Goal: Task Accomplishment & Management: Complete application form

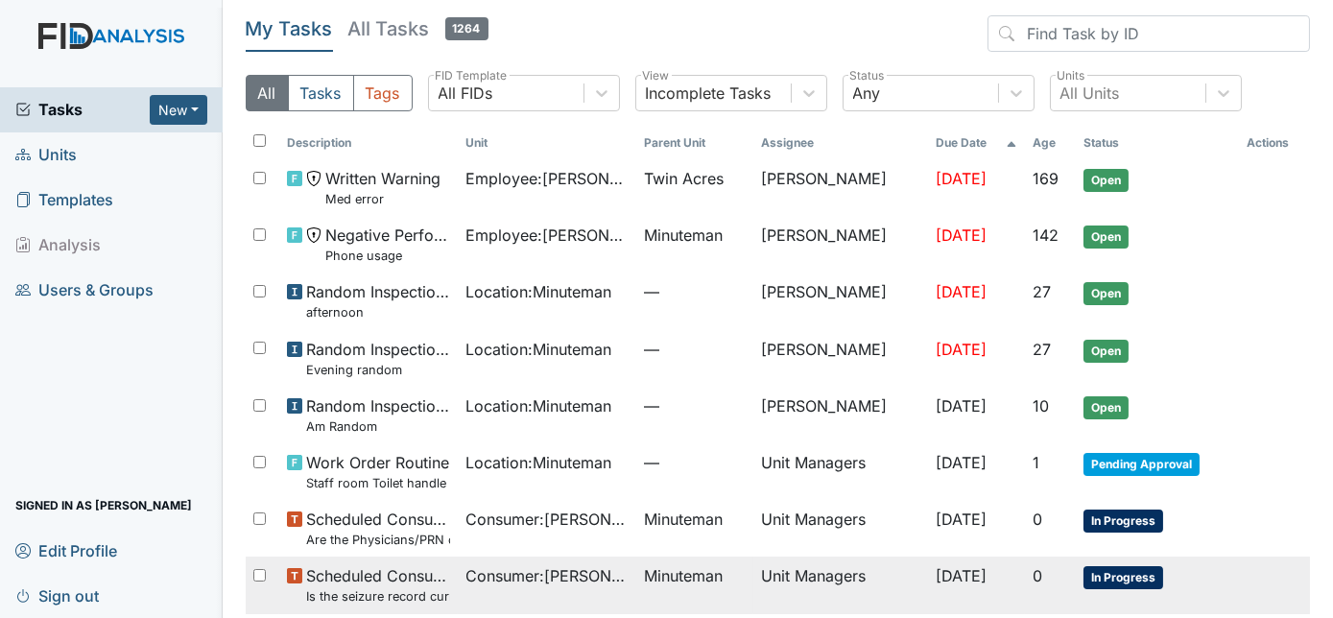
scroll to position [79, 0]
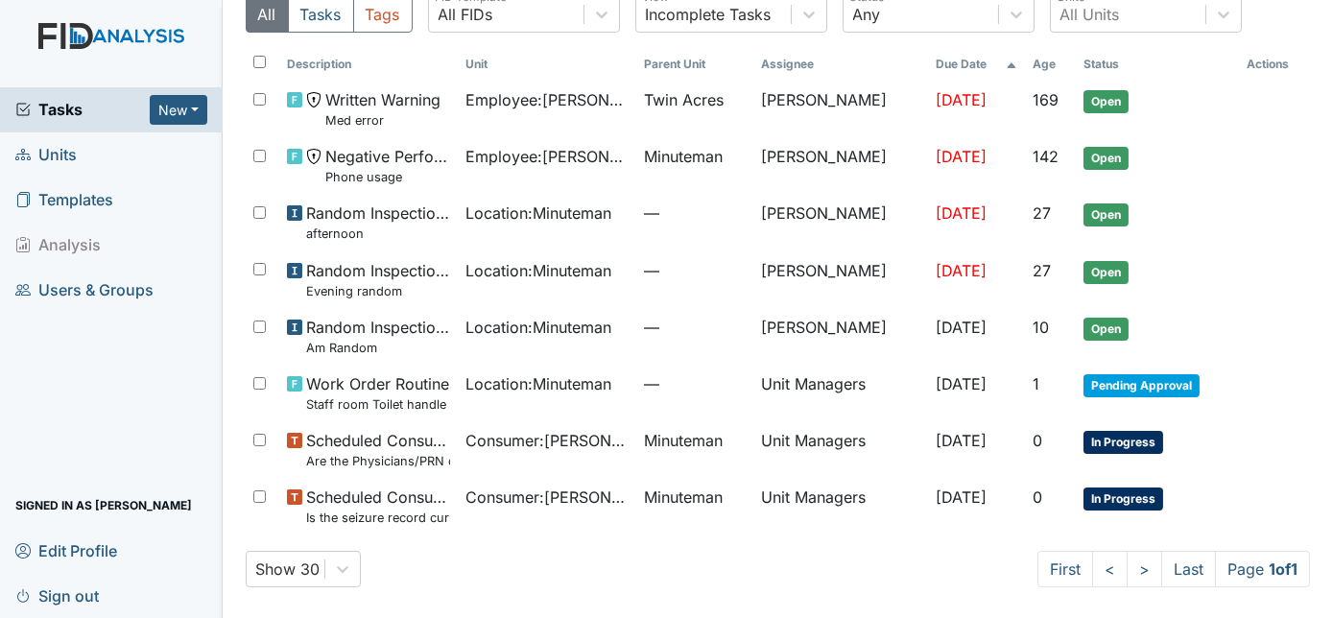
click at [59, 155] on span "Units" at bounding box center [45, 155] width 61 height 30
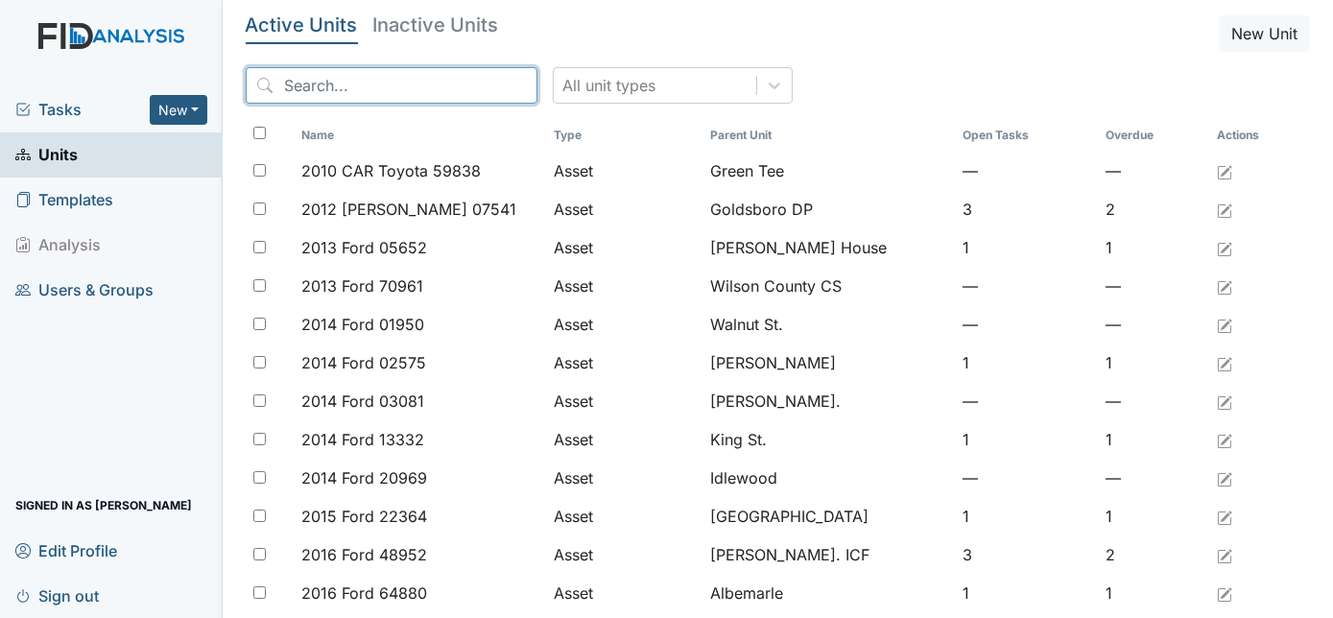
click at [330, 87] on input "search" at bounding box center [392, 85] width 292 height 36
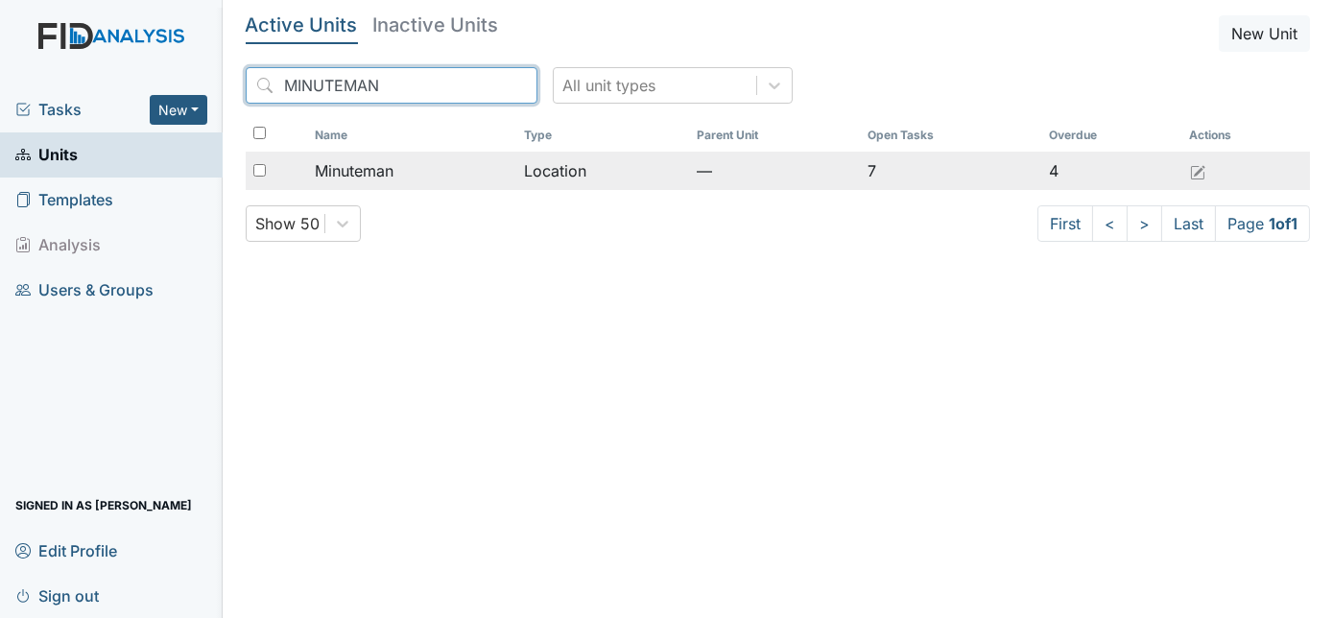
type input "MINUTEMAN"
click at [253, 171] on input "checkbox" at bounding box center [259, 170] width 12 height 12
checkbox input "true"
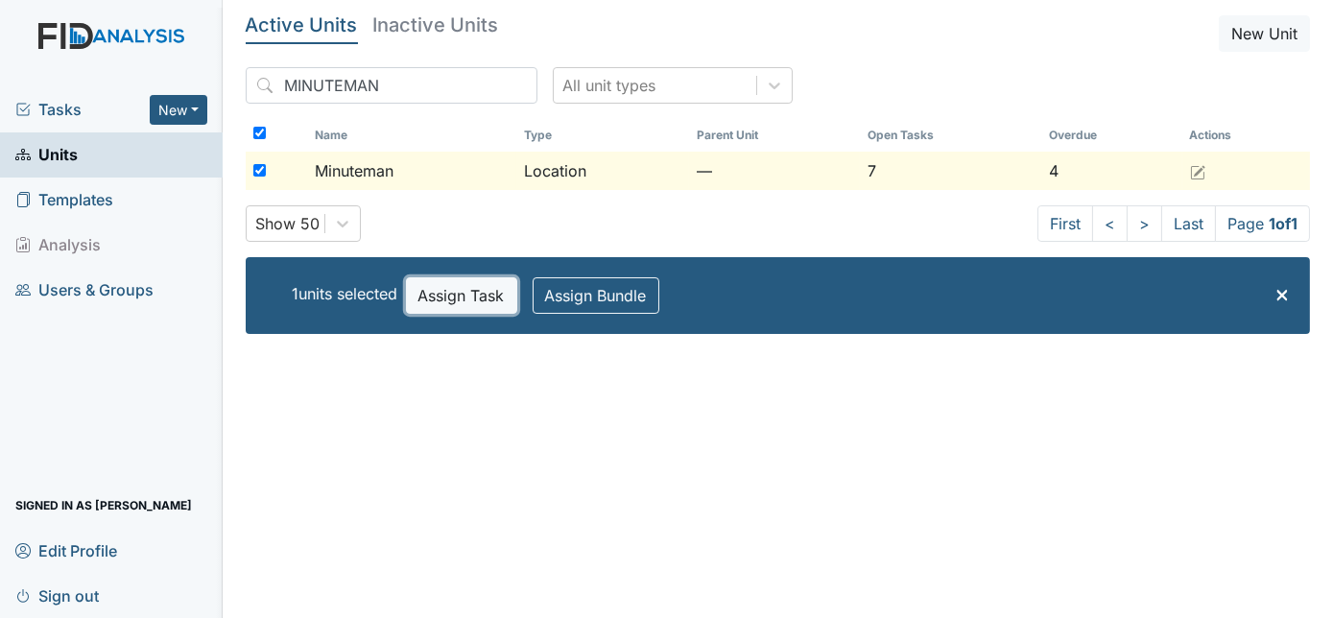
click at [445, 292] on button "Assign Task" at bounding box center [461, 295] width 111 height 36
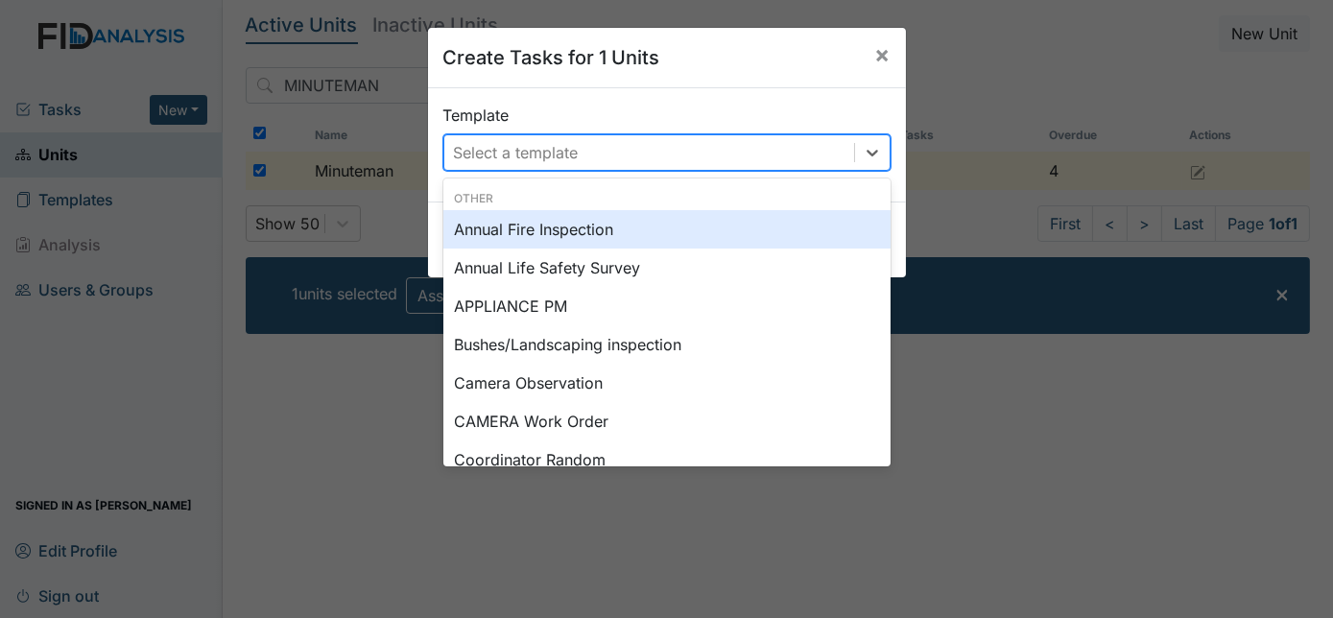
click at [571, 161] on div "Select a template" at bounding box center [516, 152] width 125 height 23
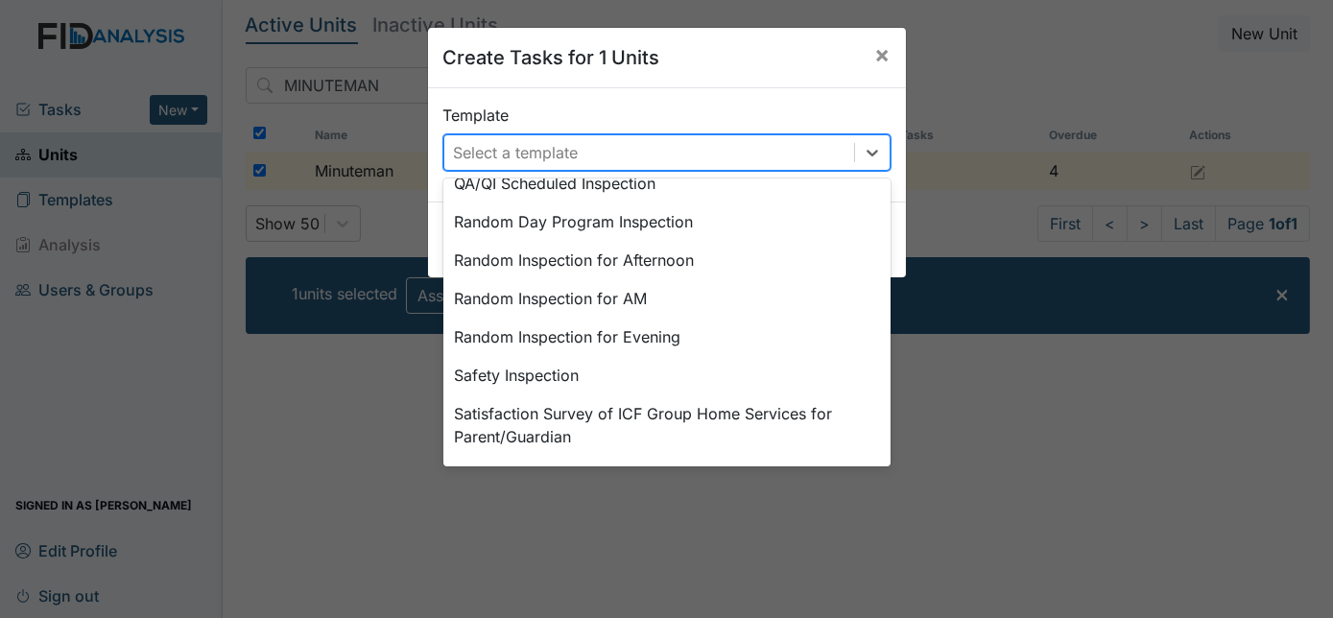
scroll to position [890, 0]
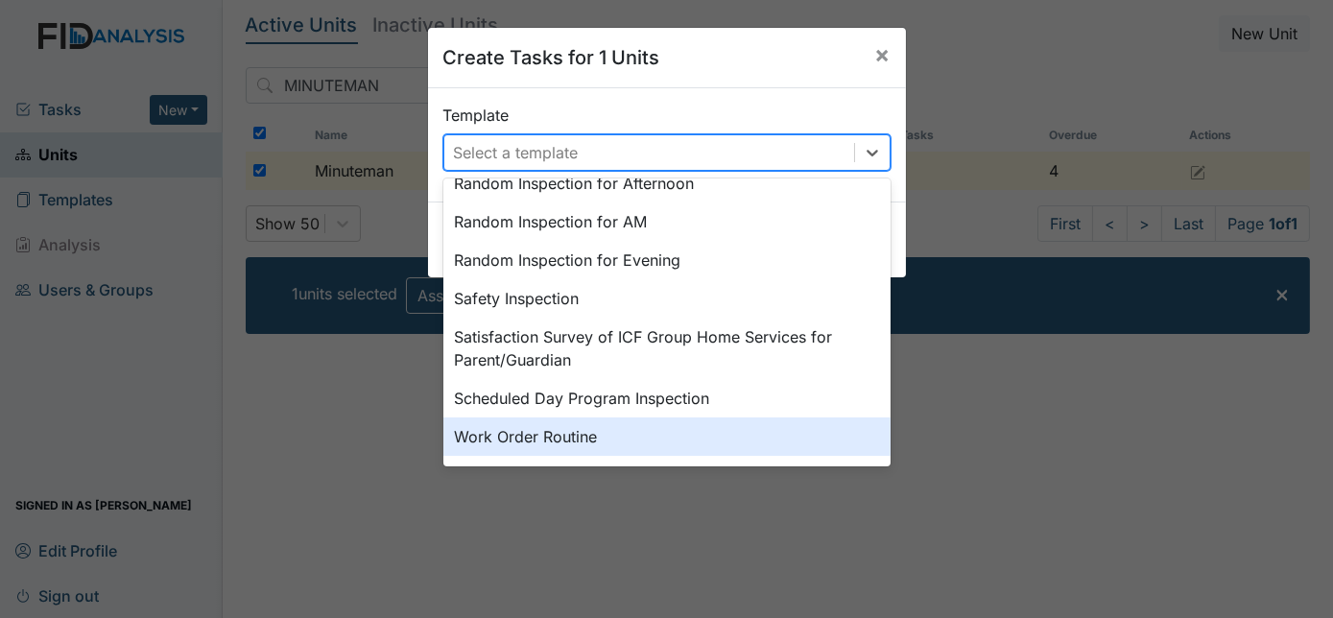
click at [622, 435] on div "Work Order Routine" at bounding box center [666, 436] width 447 height 38
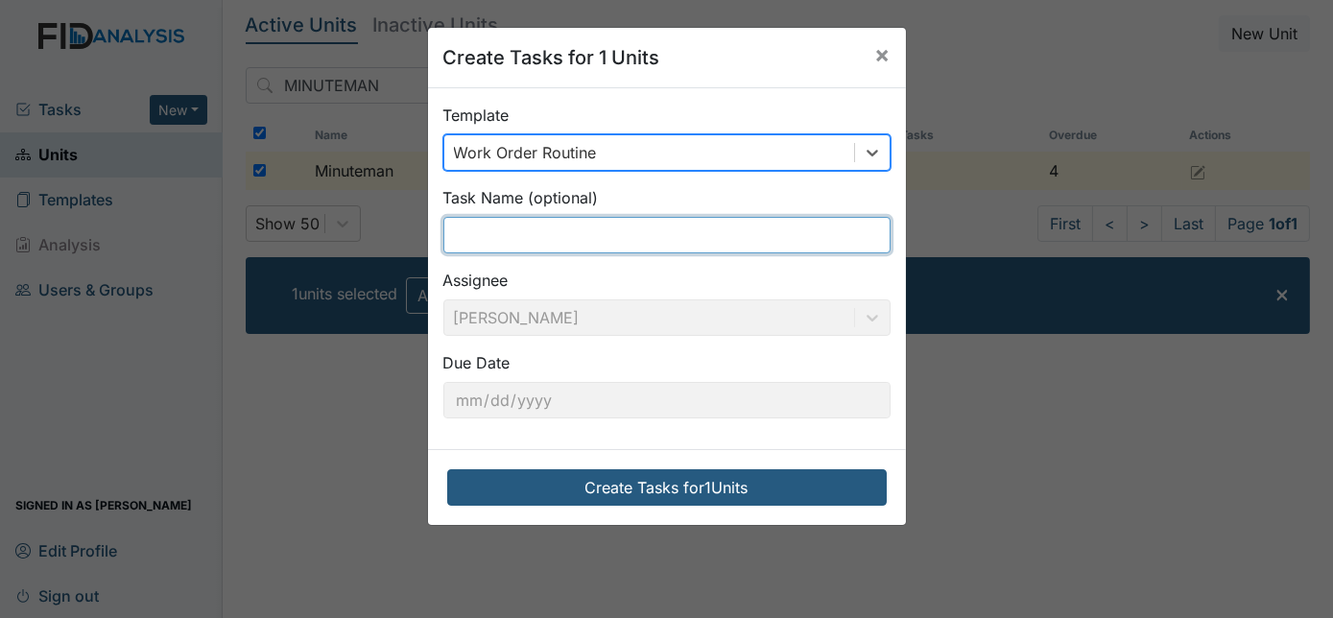
click at [518, 238] on input "text" at bounding box center [666, 235] width 447 height 36
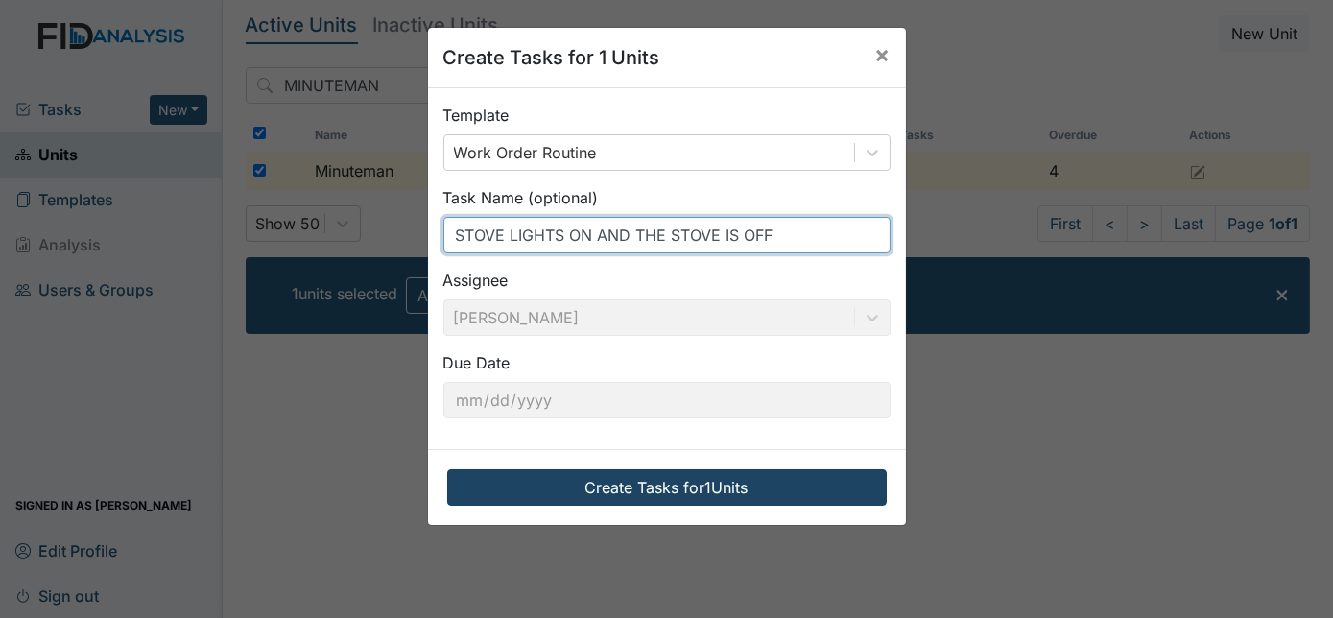
type input "STOVE LIGHTS ON AND THE STOVE IS OFF"
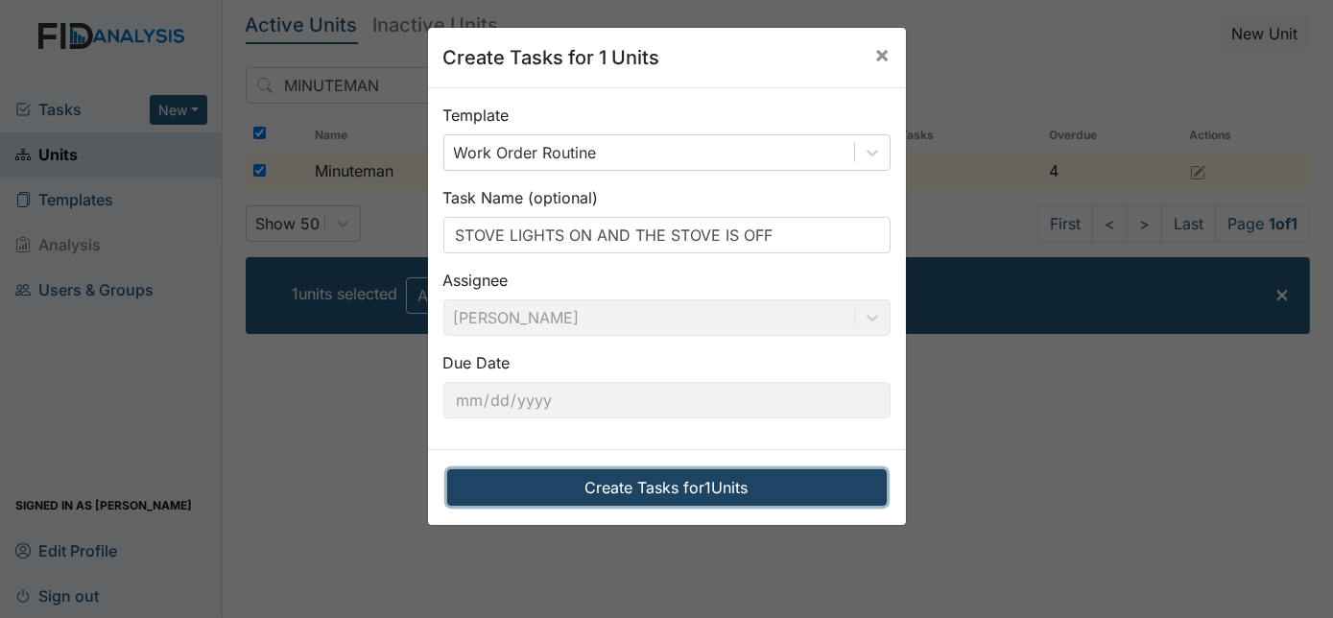
click at [593, 485] on button "Create Tasks for 1 Units" at bounding box center [666, 487] width 439 height 36
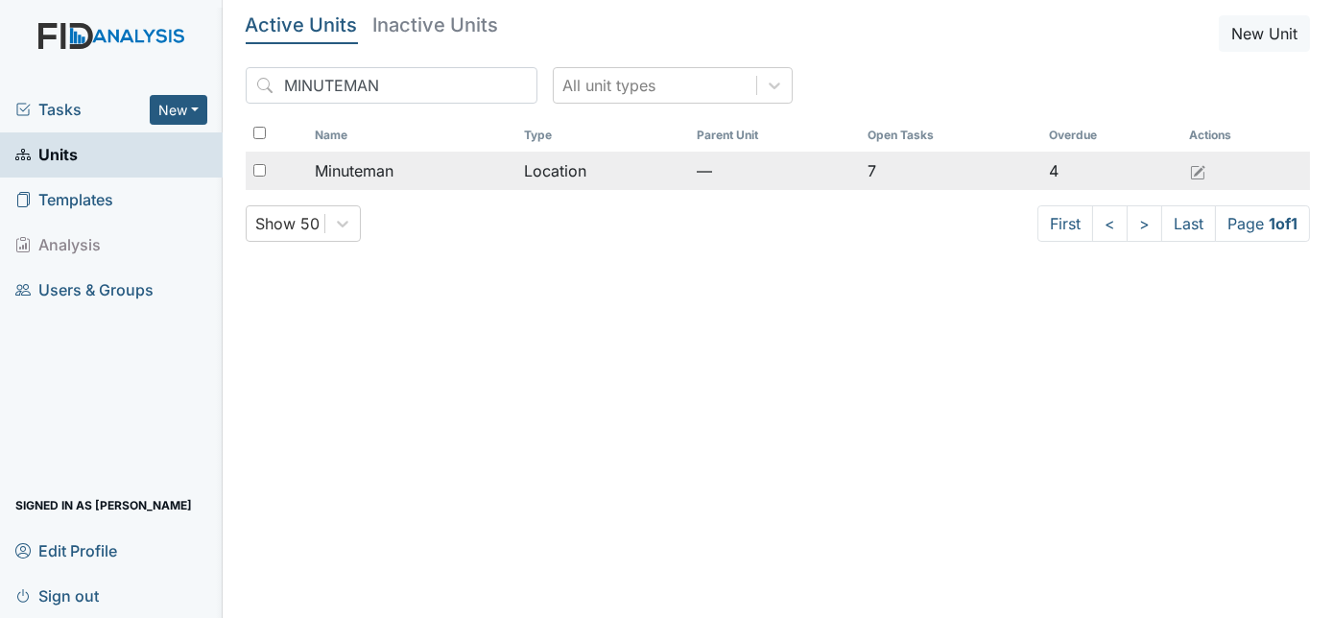
click at [256, 168] on input "checkbox" at bounding box center [259, 170] width 12 height 12
checkbox input "true"
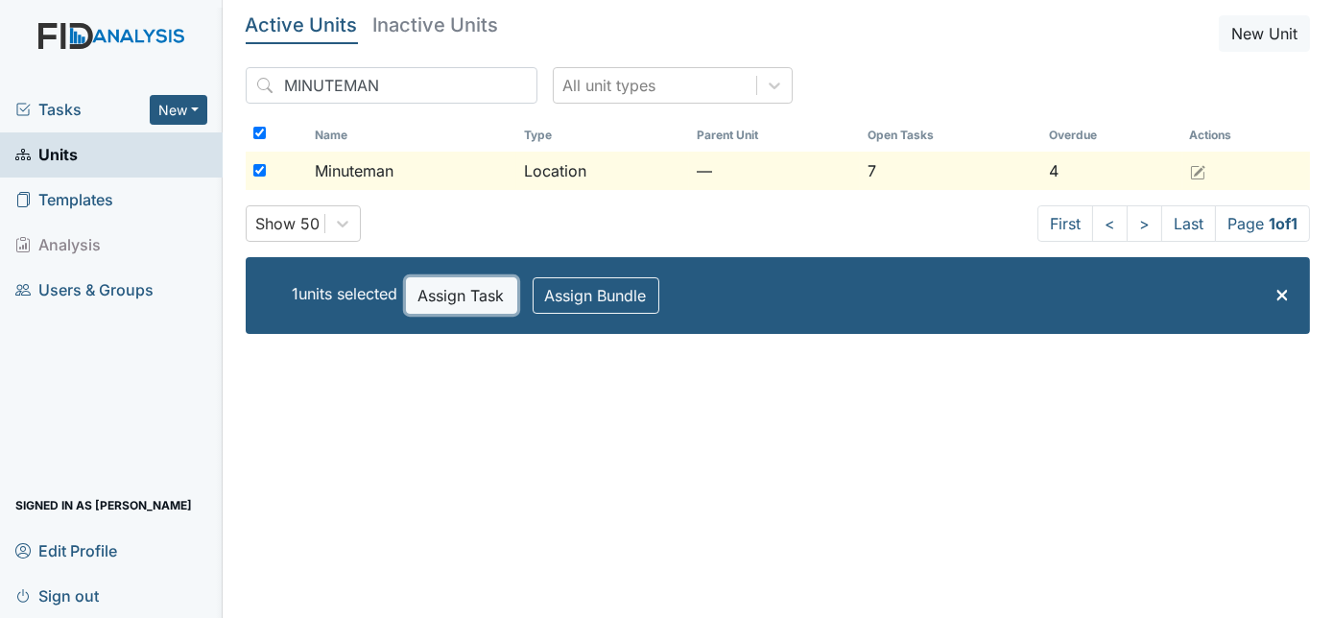
click at [457, 297] on button "Assign Task" at bounding box center [461, 295] width 111 height 36
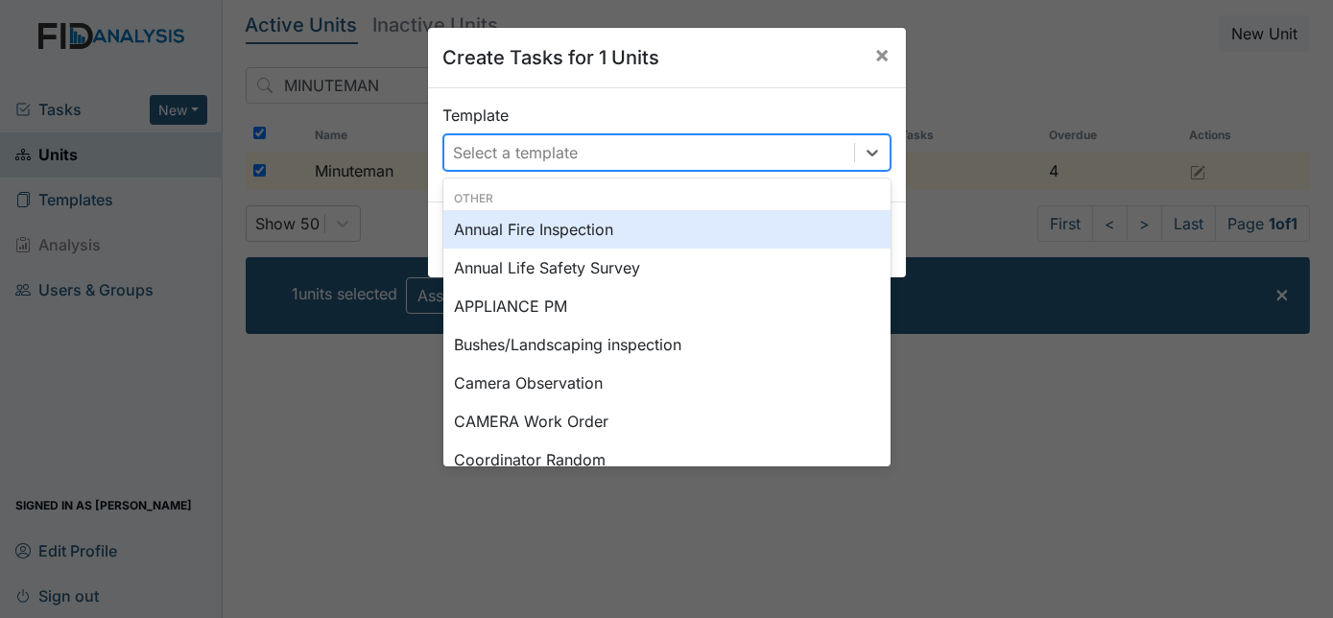
click at [509, 143] on div "Select a template" at bounding box center [516, 152] width 125 height 23
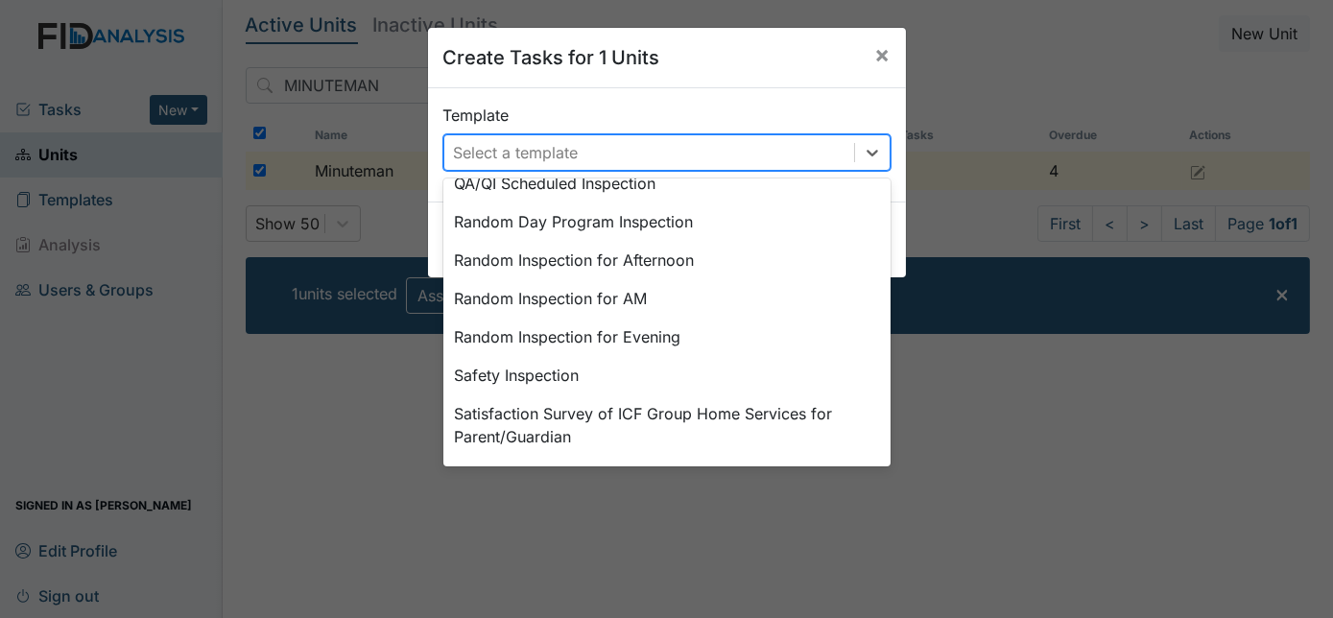
scroll to position [890, 0]
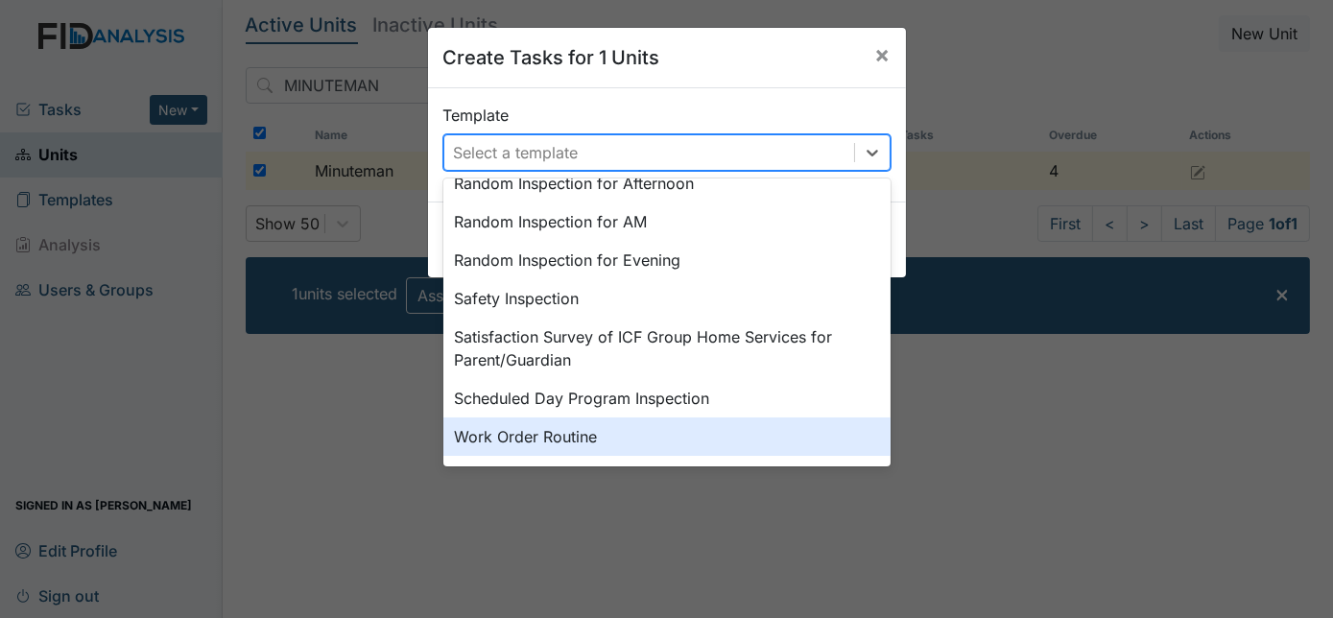
click at [639, 426] on div "Work Order Routine" at bounding box center [666, 436] width 447 height 38
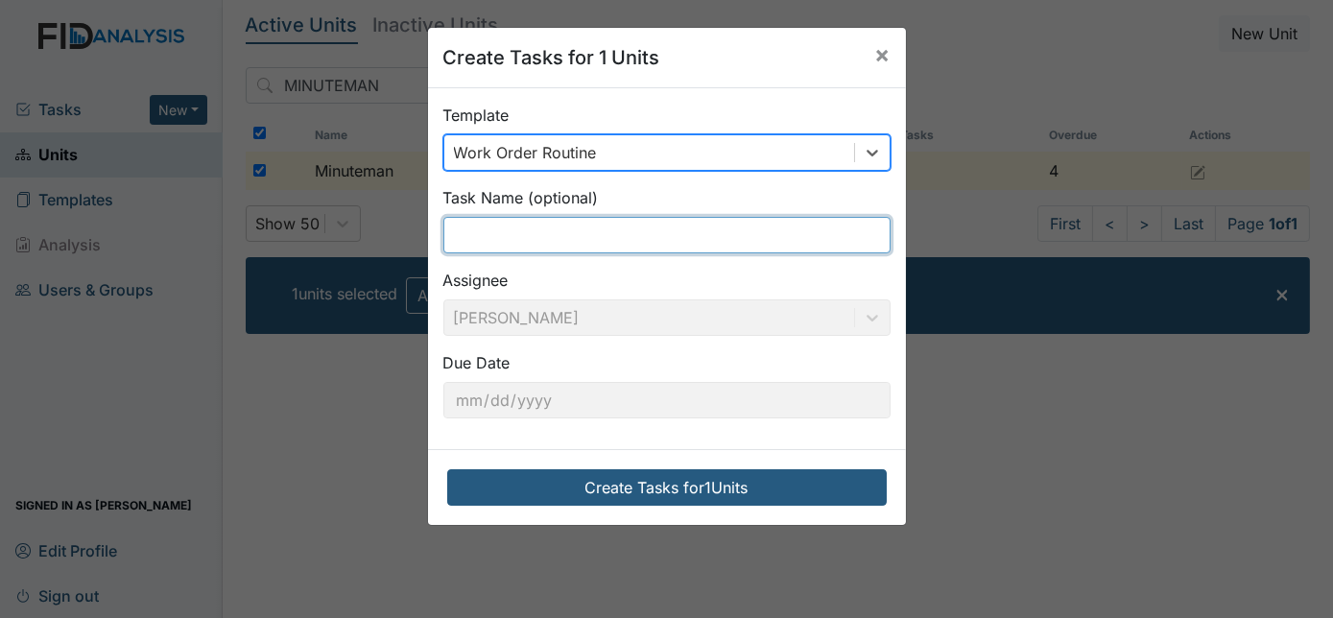
click at [507, 236] on input "text" at bounding box center [666, 235] width 447 height 36
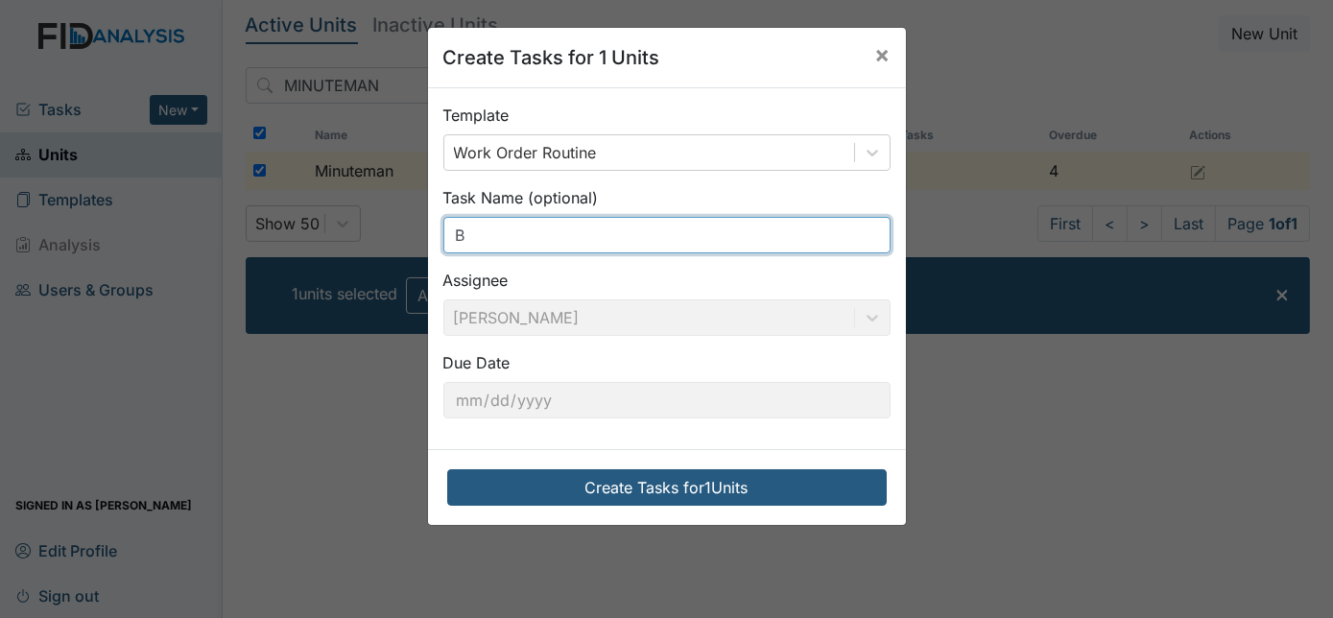
click at [507, 236] on input "B" at bounding box center [666, 235] width 447 height 36
click at [445, 230] on input "BATHROOM LIGHT OVER SINK" at bounding box center [666, 235] width 447 height 36
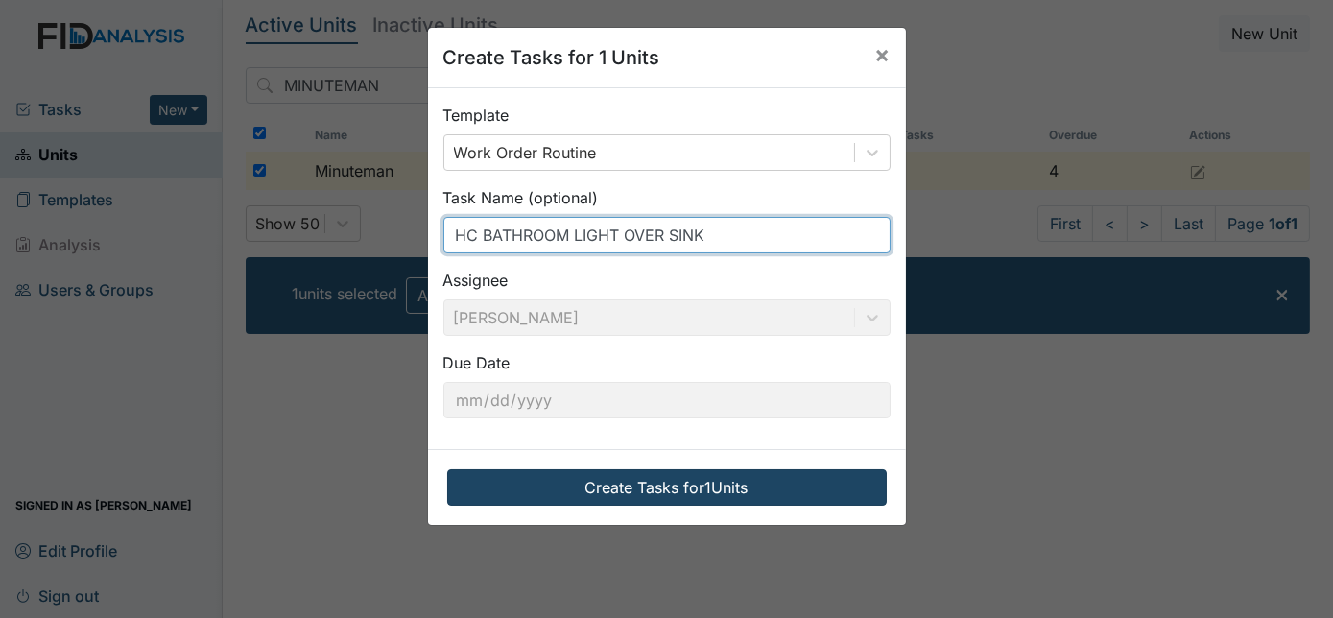
type input "HC BATHROOM LIGHT OVER SINK"
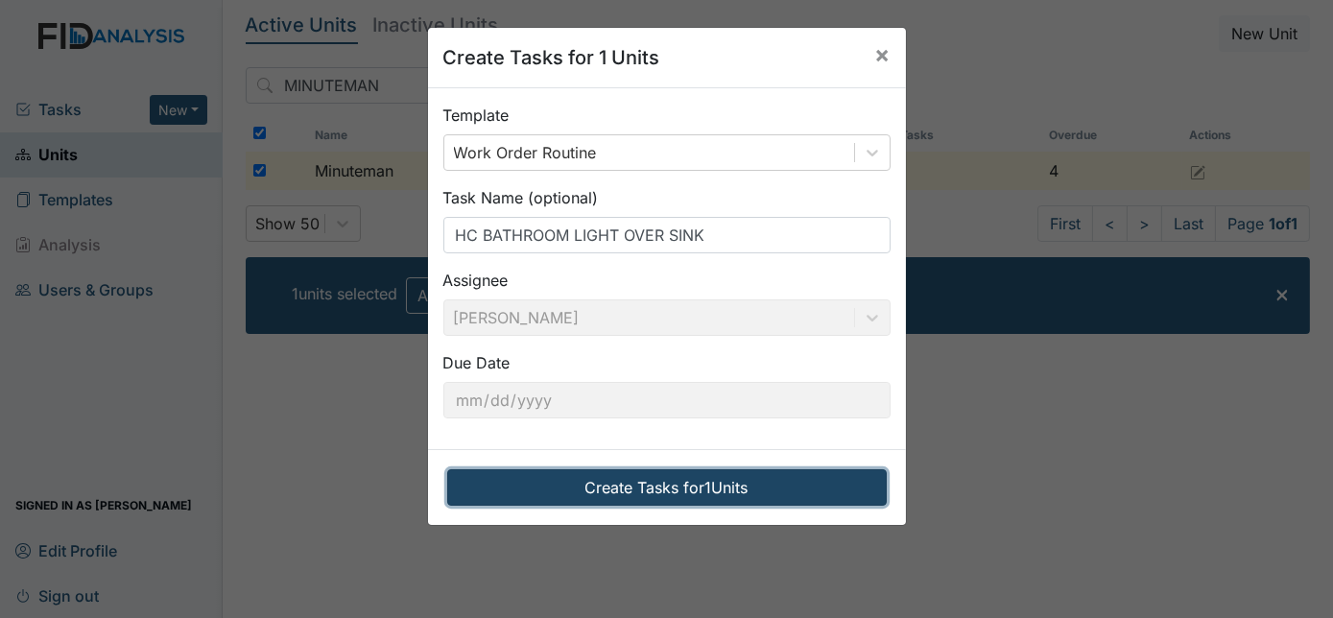
click at [599, 496] on button "Create Tasks for 1 Units" at bounding box center [666, 487] width 439 height 36
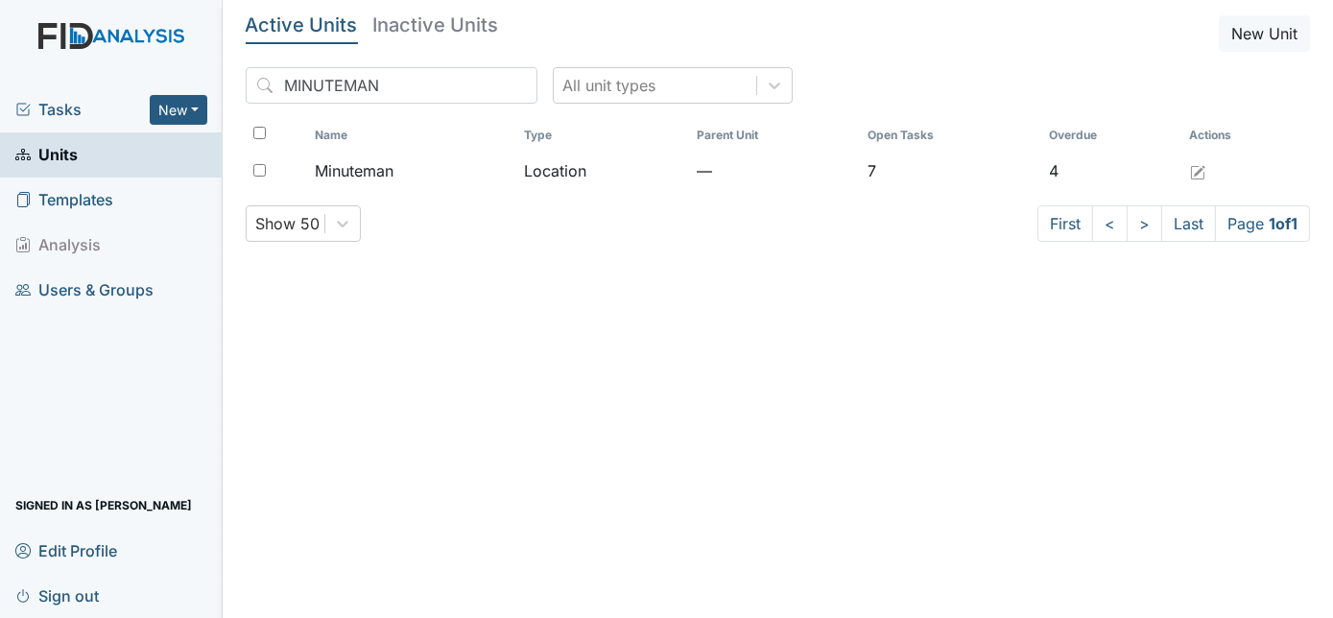
click at [599, 496] on main "Active Units Inactive Units New Unit MINUTEMAN All unit types Name Type Parent …" at bounding box center [778, 309] width 1111 height 618
click at [77, 109] on span "Tasks" at bounding box center [82, 109] width 134 height 23
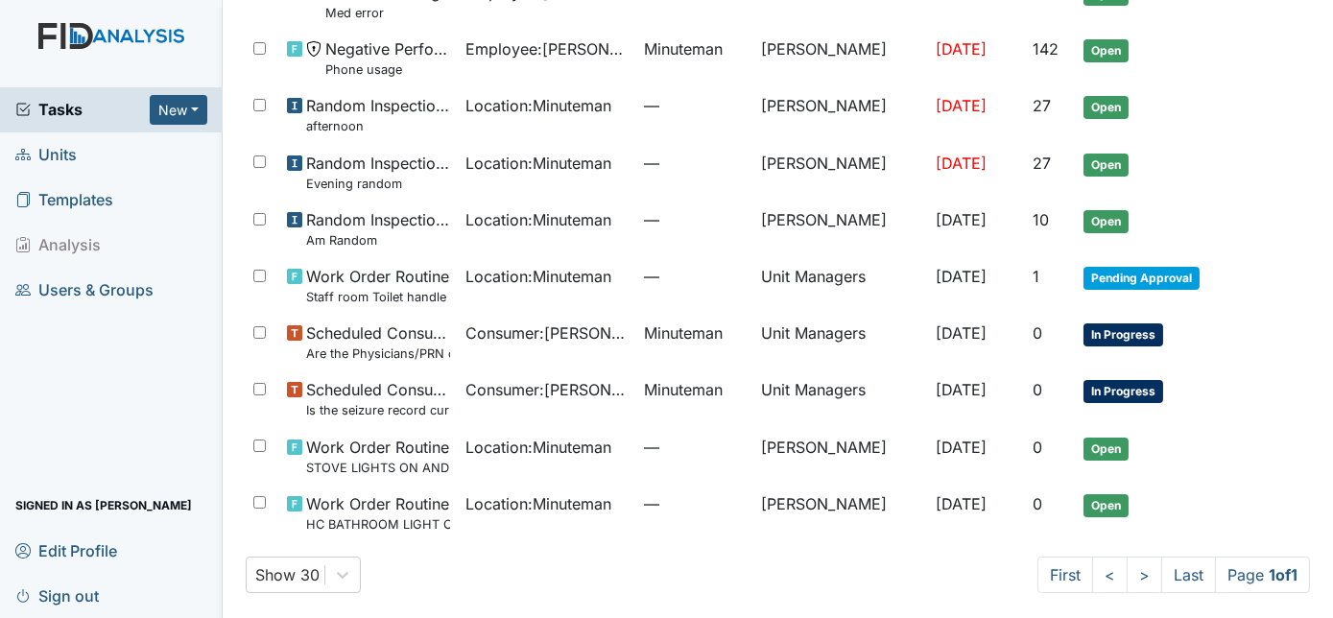
scroll to position [192, 0]
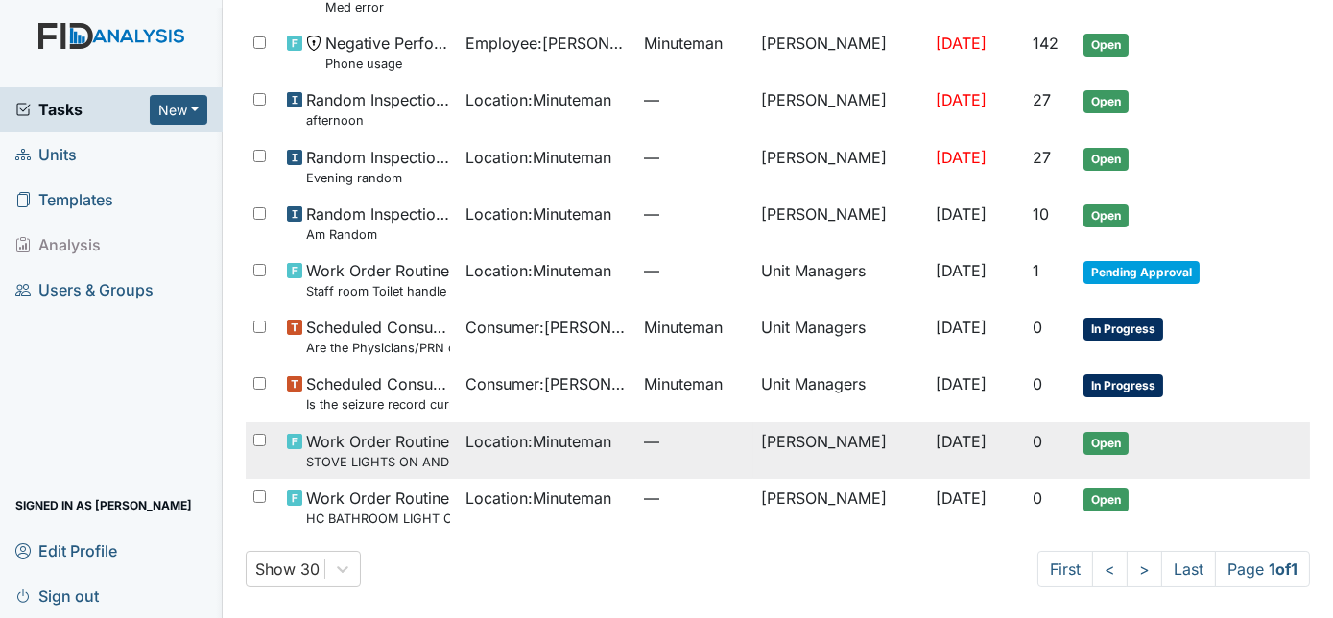
click at [961, 453] on td "[DATE]" at bounding box center [976, 450] width 96 height 57
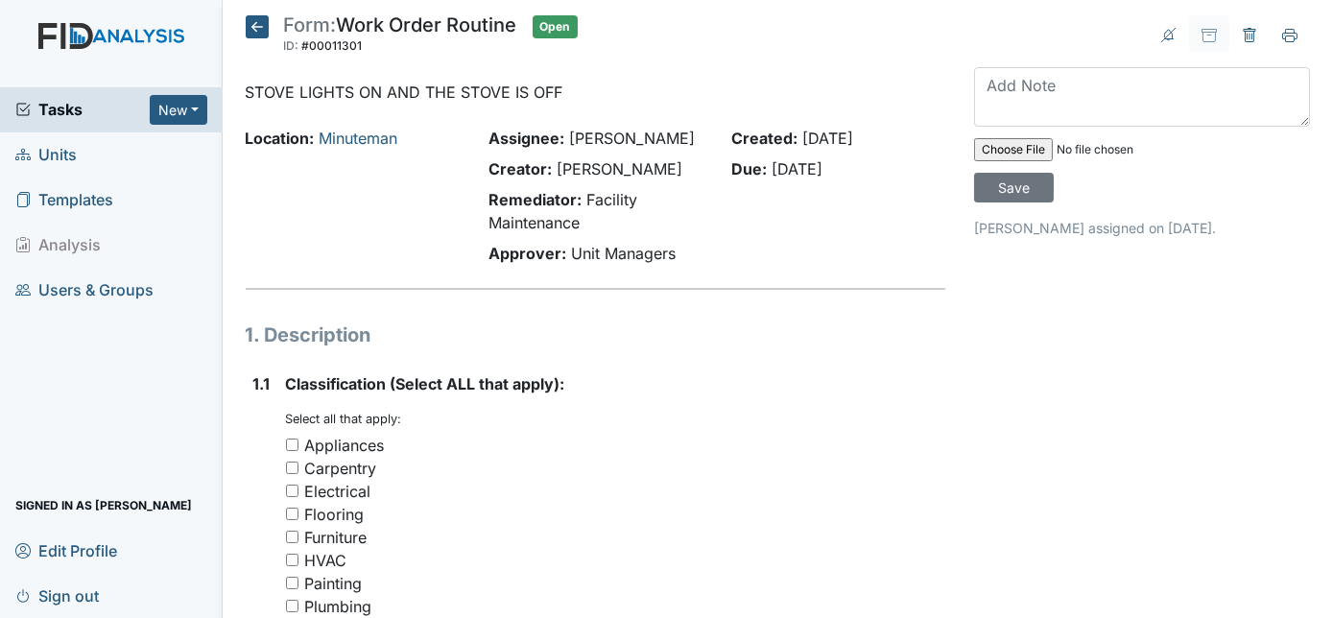
click at [484, 330] on h1 "1. Description" at bounding box center [596, 334] width 700 height 29
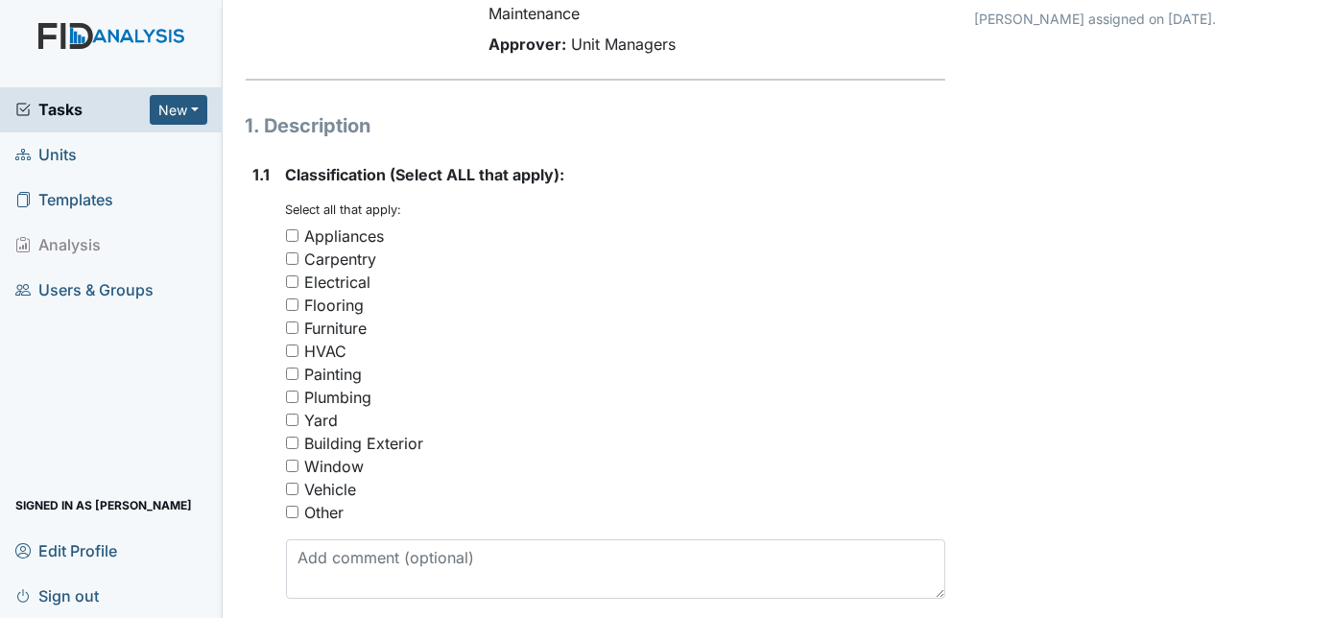
scroll to position [244, 0]
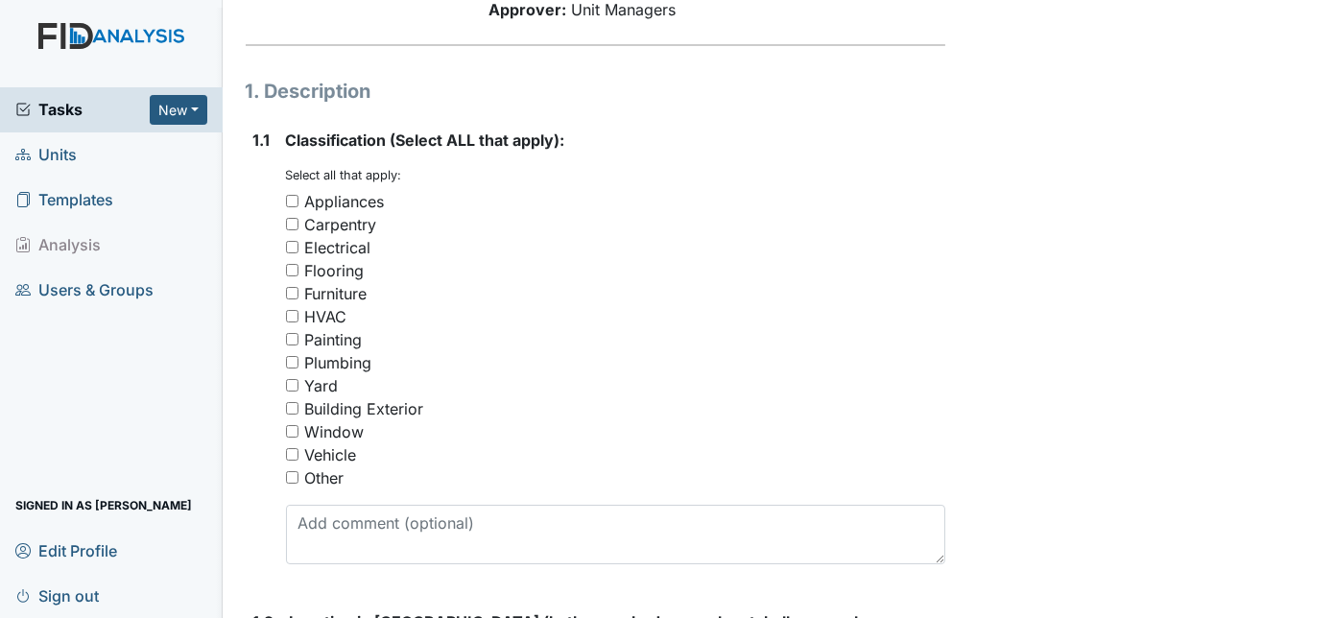
click at [294, 199] on input "Appliances" at bounding box center [292, 201] width 12 height 12
checkbox input "true"
click at [250, 315] on div "1.1 Classification (Select ALL that apply): You must select one or more of the …" at bounding box center [596, 354] width 700 height 451
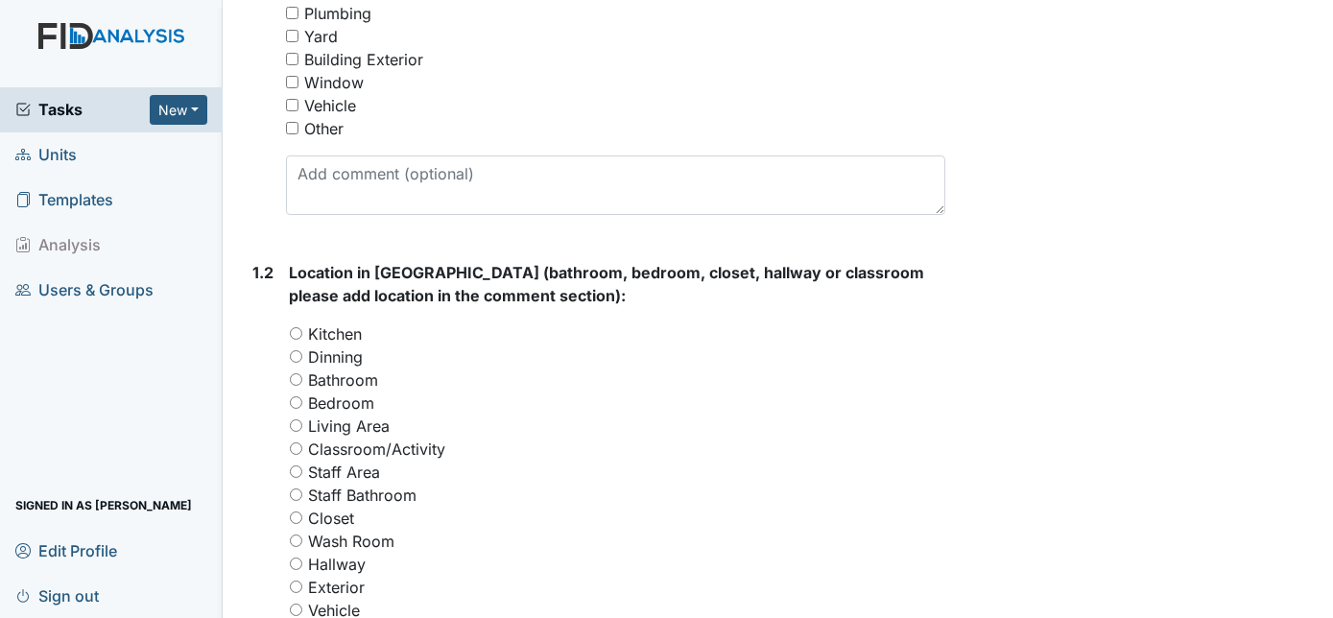
scroll to position [628, 0]
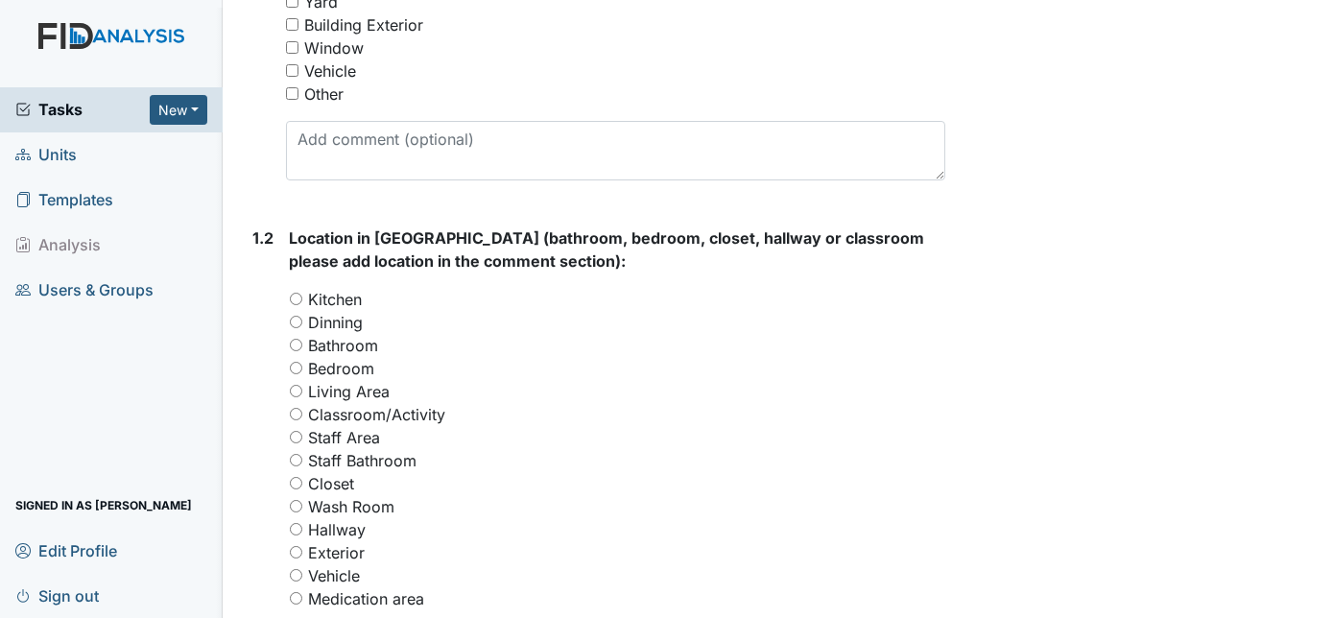
click at [295, 295] on input "Kitchen" at bounding box center [296, 299] width 12 height 12
radio input "true"
click at [236, 354] on div "Form: Work Order Routine ID: #00011301 Open Autosaving... STOVE LIGHTS ON AND T…" at bounding box center [595, 425] width 729 height 2074
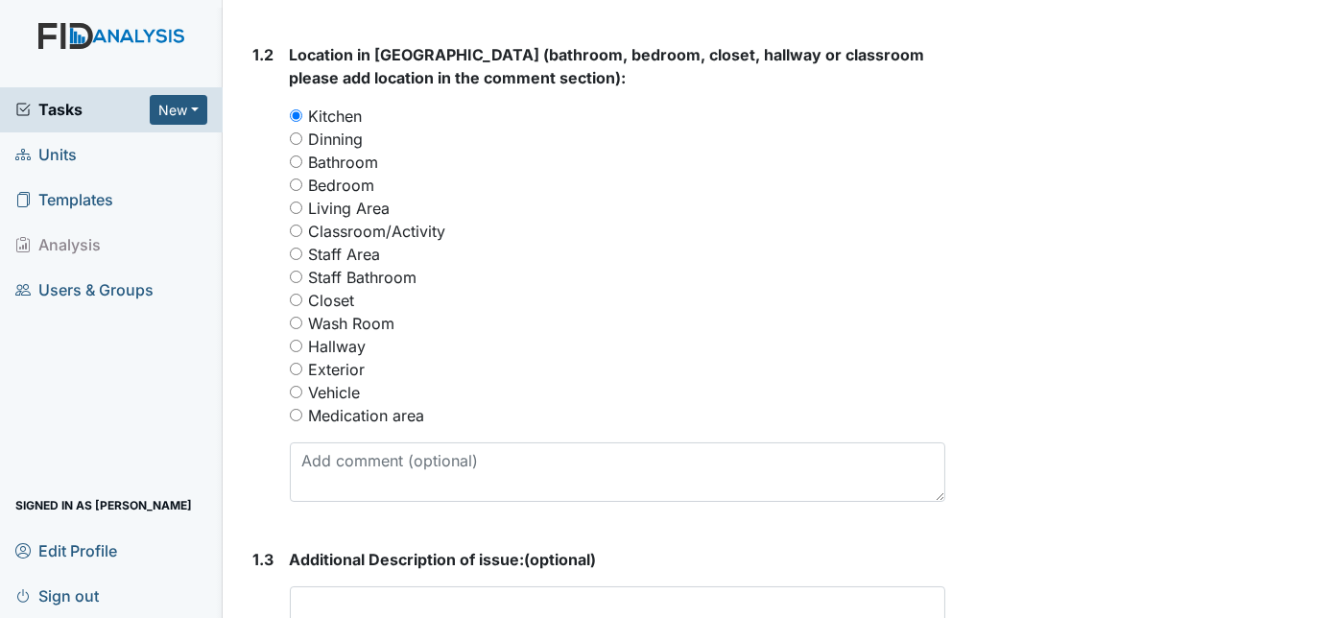
scroll to position [941, 0]
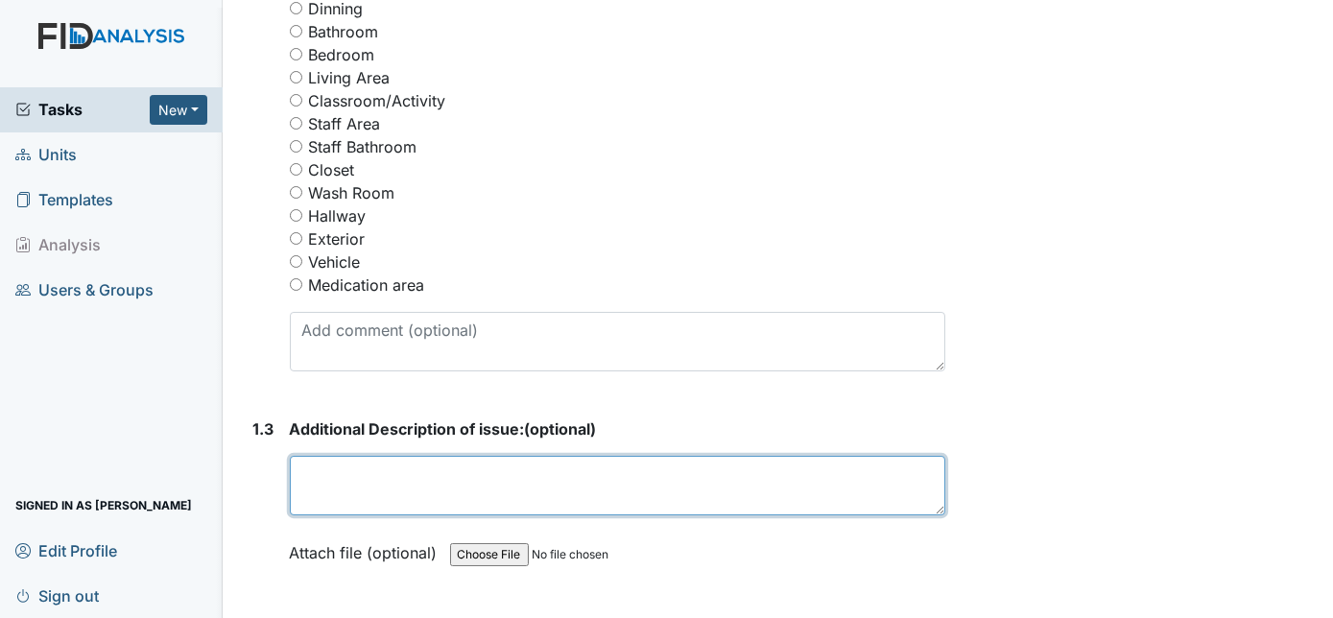
click at [320, 486] on textarea at bounding box center [618, 485] width 656 height 59
type textarea "S"
type textarea "t"
type textarea "The burner light and oven light won't go off"
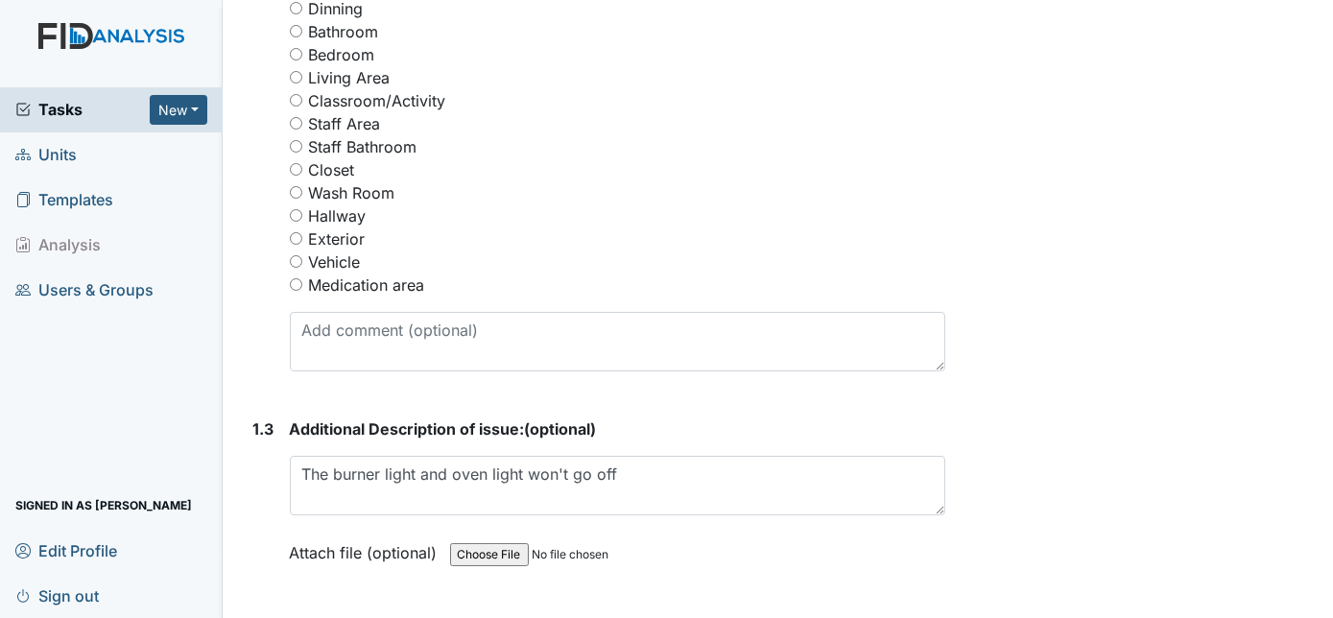
click at [278, 463] on div "1.3 Additional Description of issue: (optional) The burner light and oven light…" at bounding box center [596, 505] width 700 height 176
click at [271, 493] on div "1.3" at bounding box center [263, 505] width 21 height 176
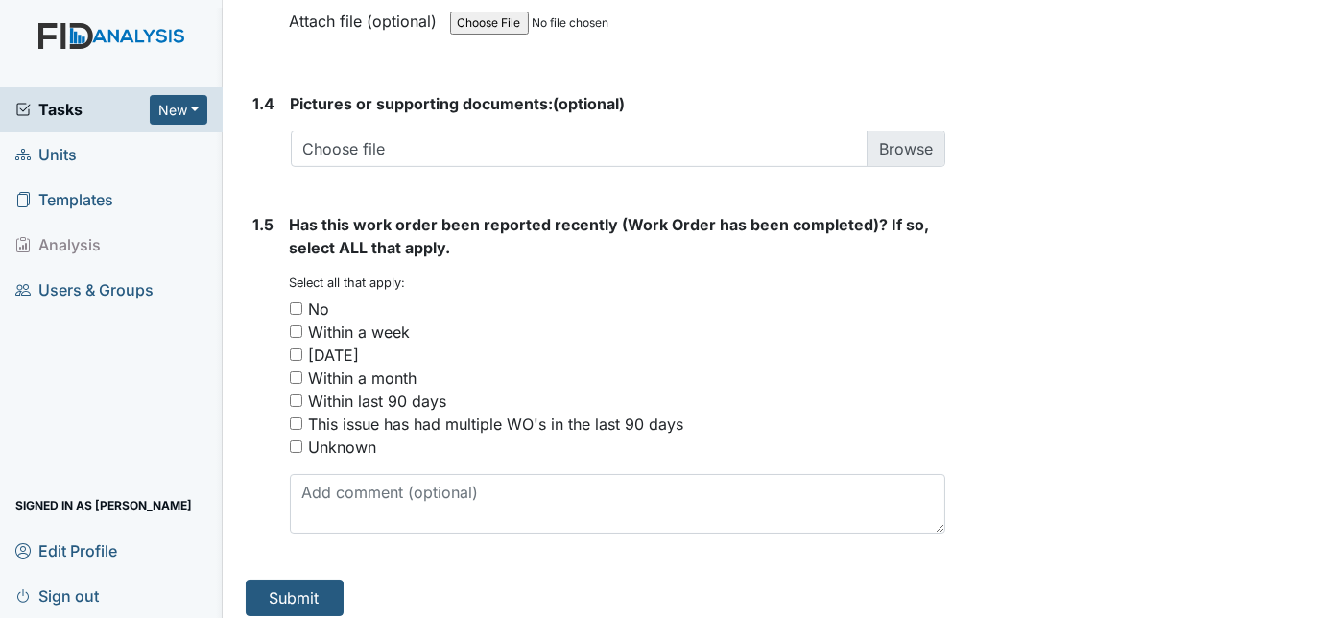
scroll to position [1482, 0]
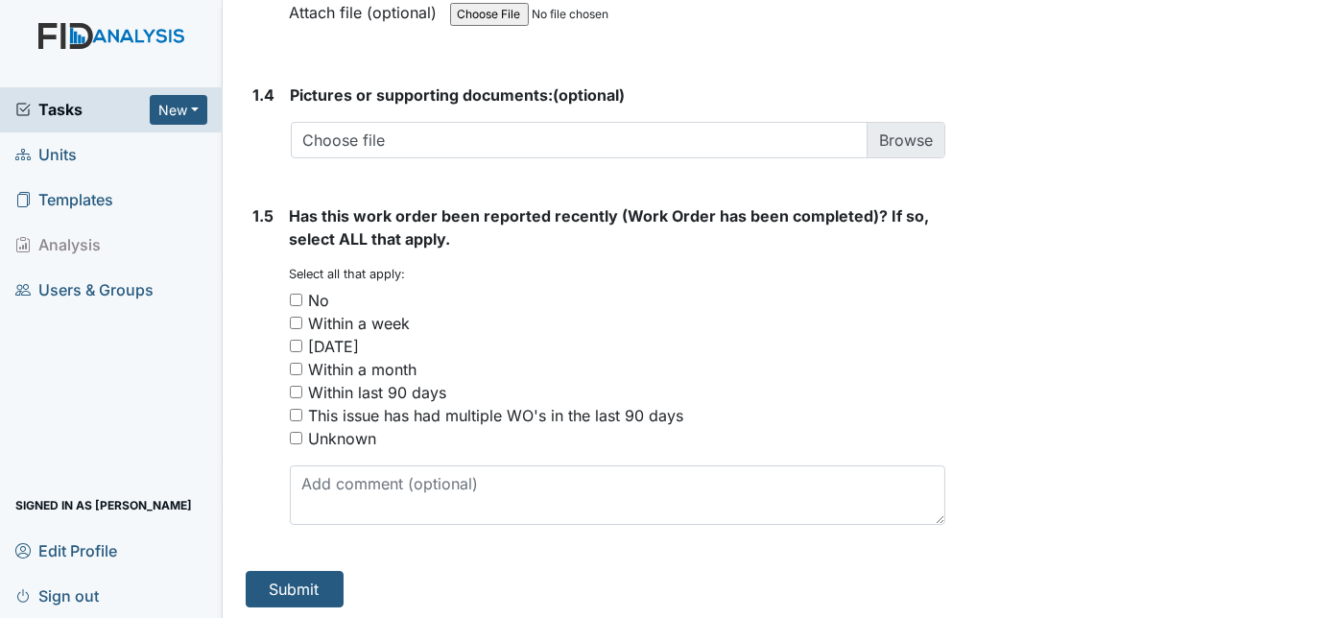
click at [297, 297] on input "No" at bounding box center [296, 300] width 12 height 12
checkbox input "true"
click at [311, 583] on button "Submit" at bounding box center [295, 589] width 98 height 36
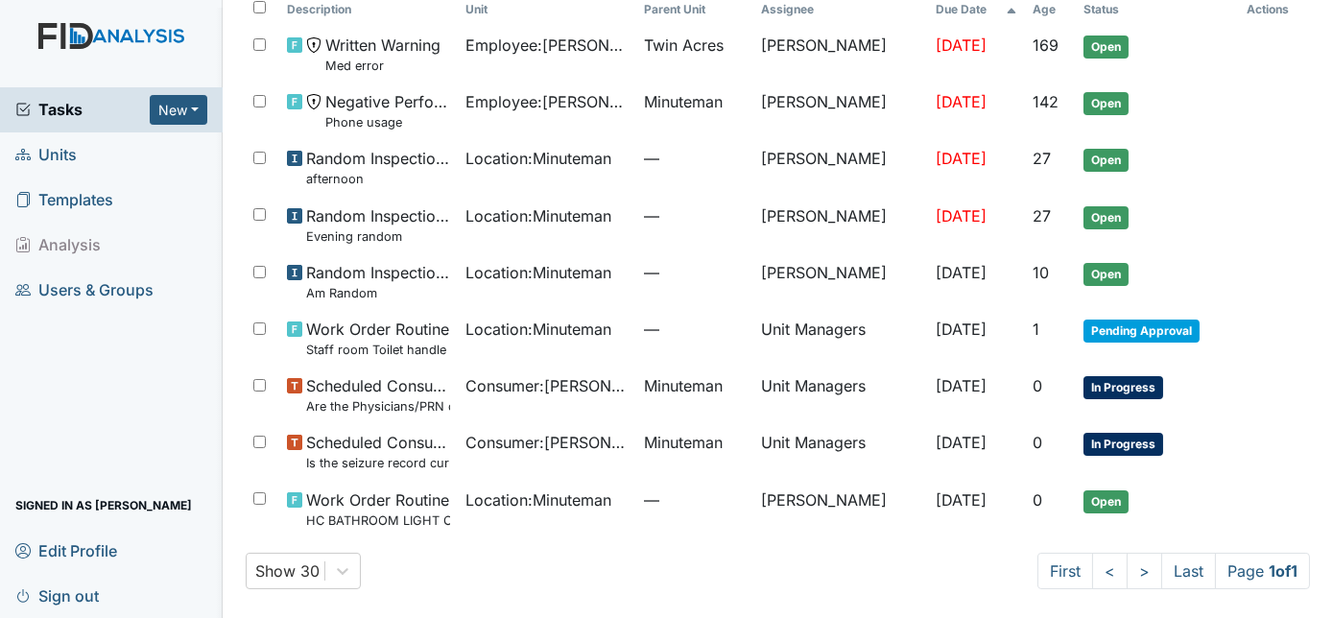
scroll to position [198, 0]
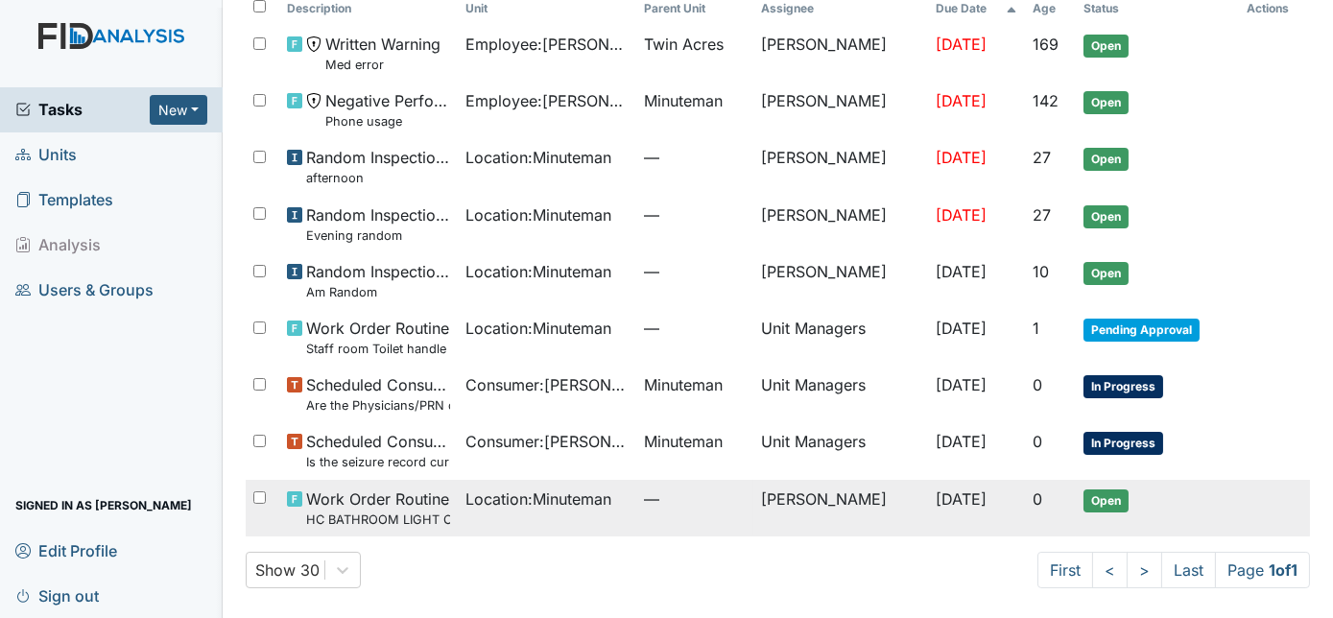
click at [928, 500] on td "[DATE]" at bounding box center [976, 508] width 96 height 57
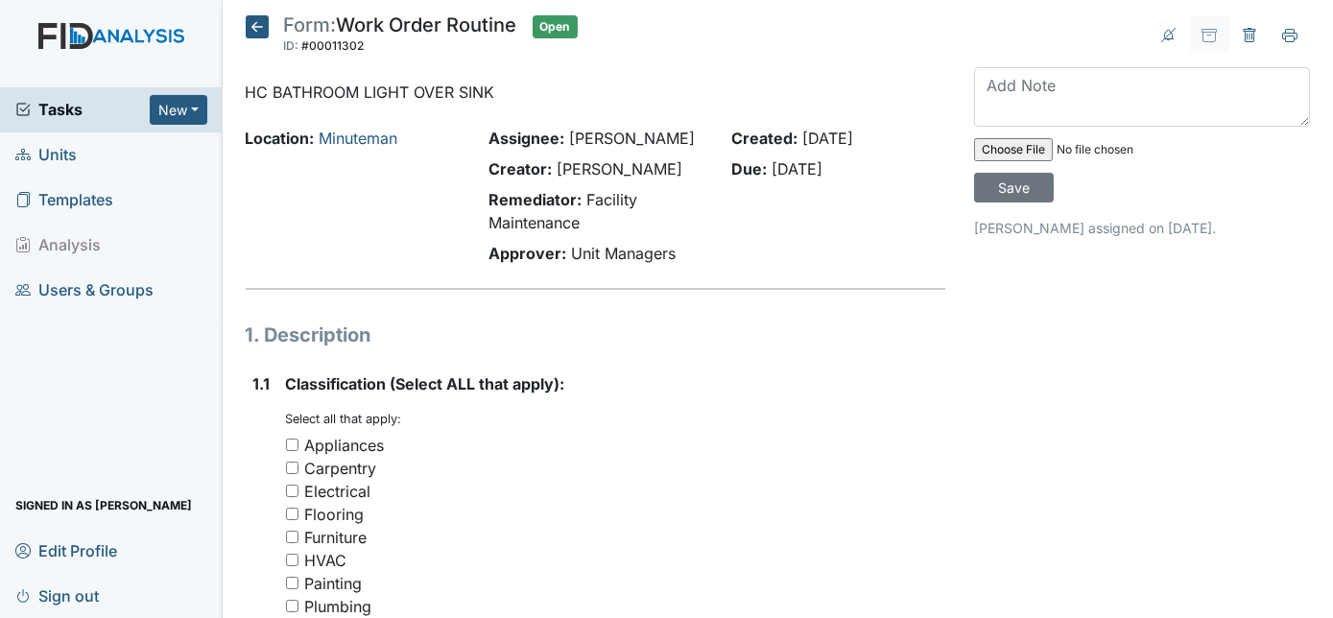
click at [663, 334] on h1 "1. Description" at bounding box center [596, 334] width 700 height 29
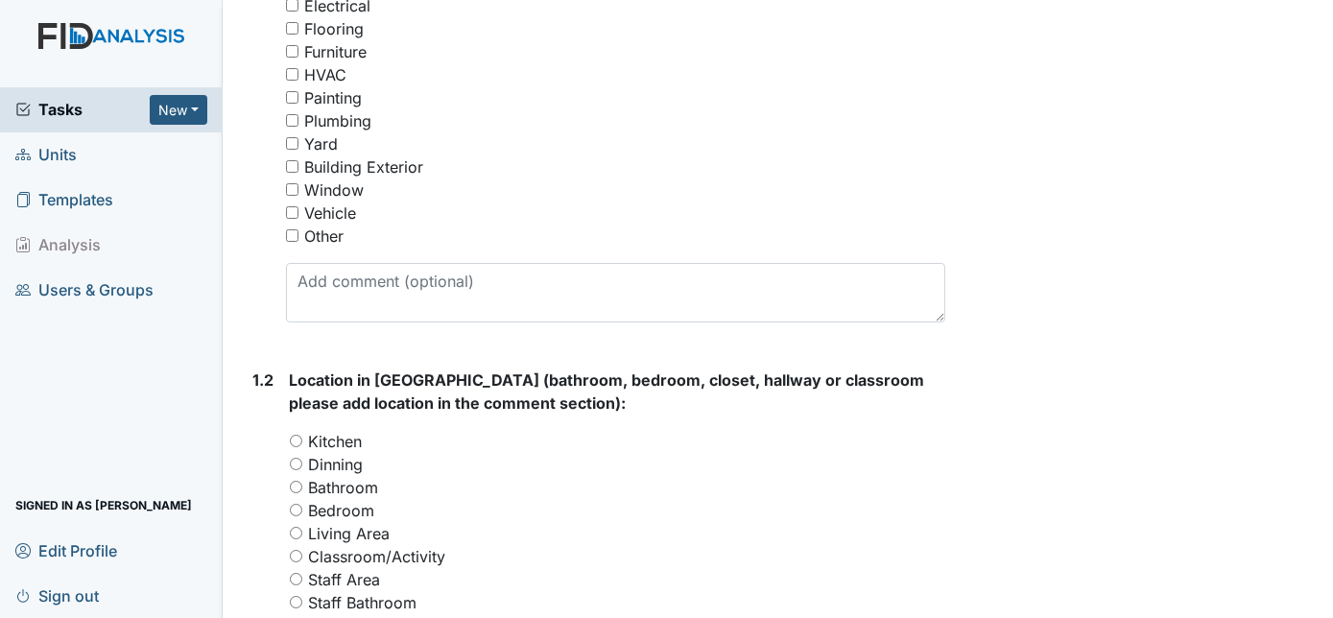
scroll to position [488, 0]
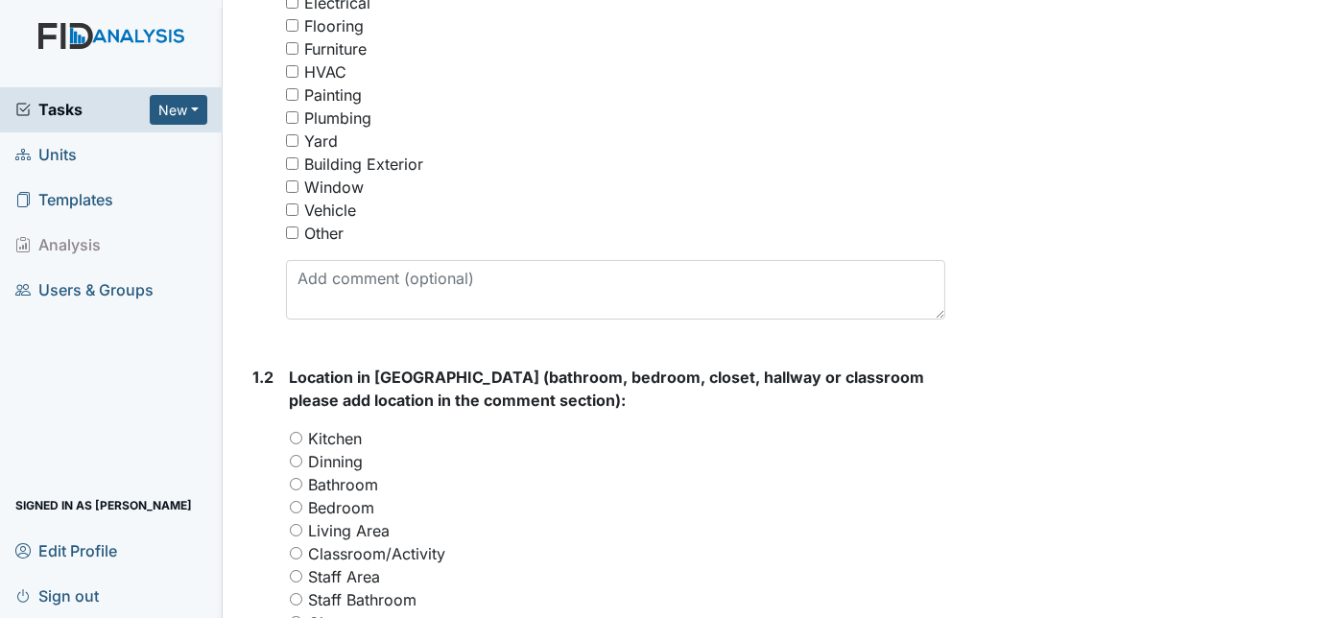
click at [292, 228] on input "Other" at bounding box center [292, 232] width 12 height 12
checkbox input "true"
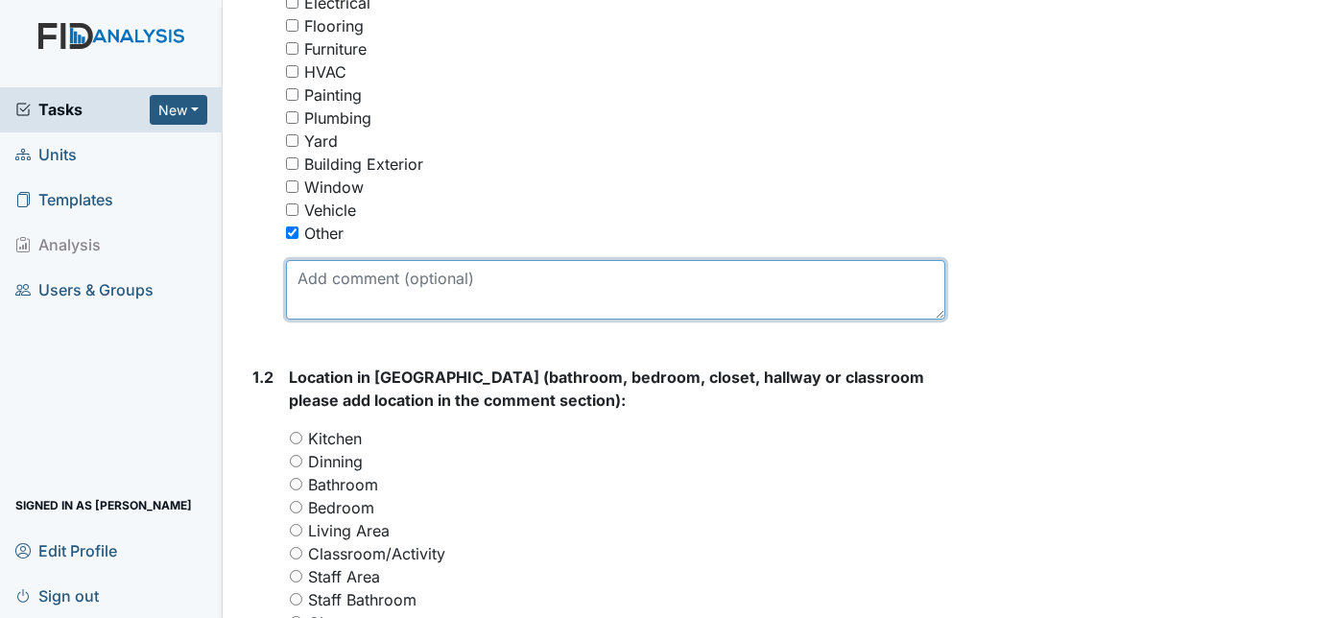
click at [319, 284] on textarea at bounding box center [616, 289] width 660 height 59
type textarea "B"
type textarea "HC bathroom light blinking"
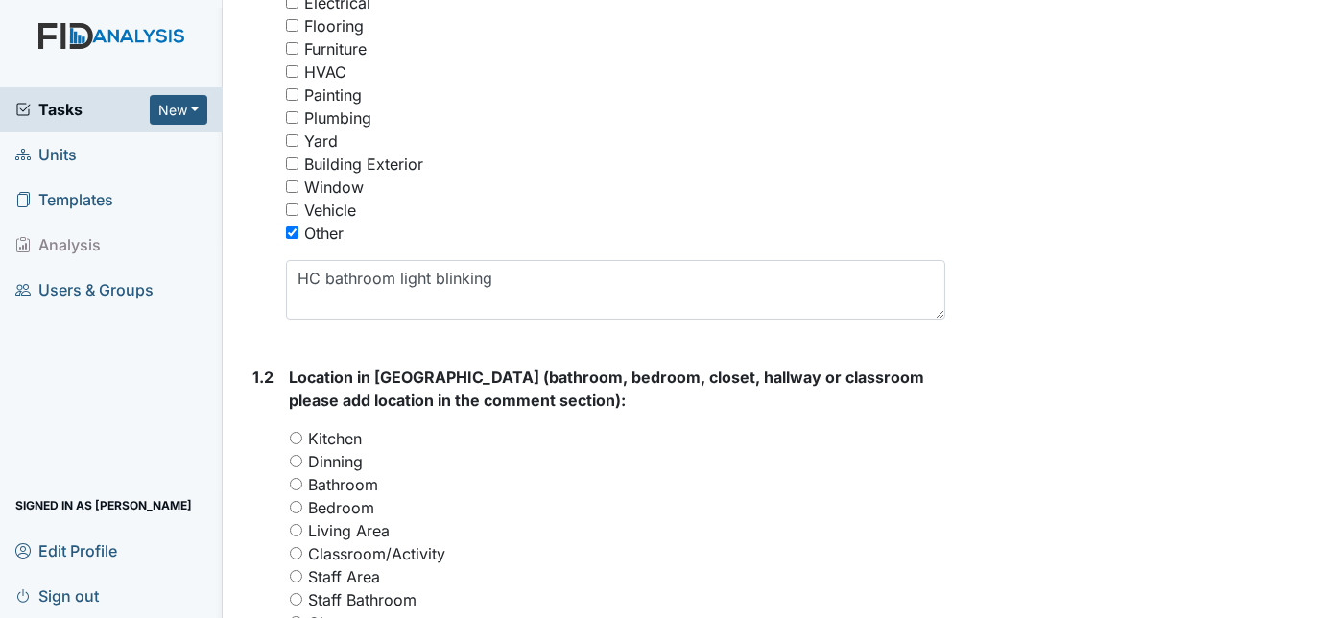
click at [253, 330] on div "1.1" at bounding box center [261, 109] width 17 height 451
click at [297, 481] on input "Bathroom" at bounding box center [296, 484] width 12 height 12
radio input "true"
click at [255, 493] on div "1.2" at bounding box center [263, 603] width 21 height 474
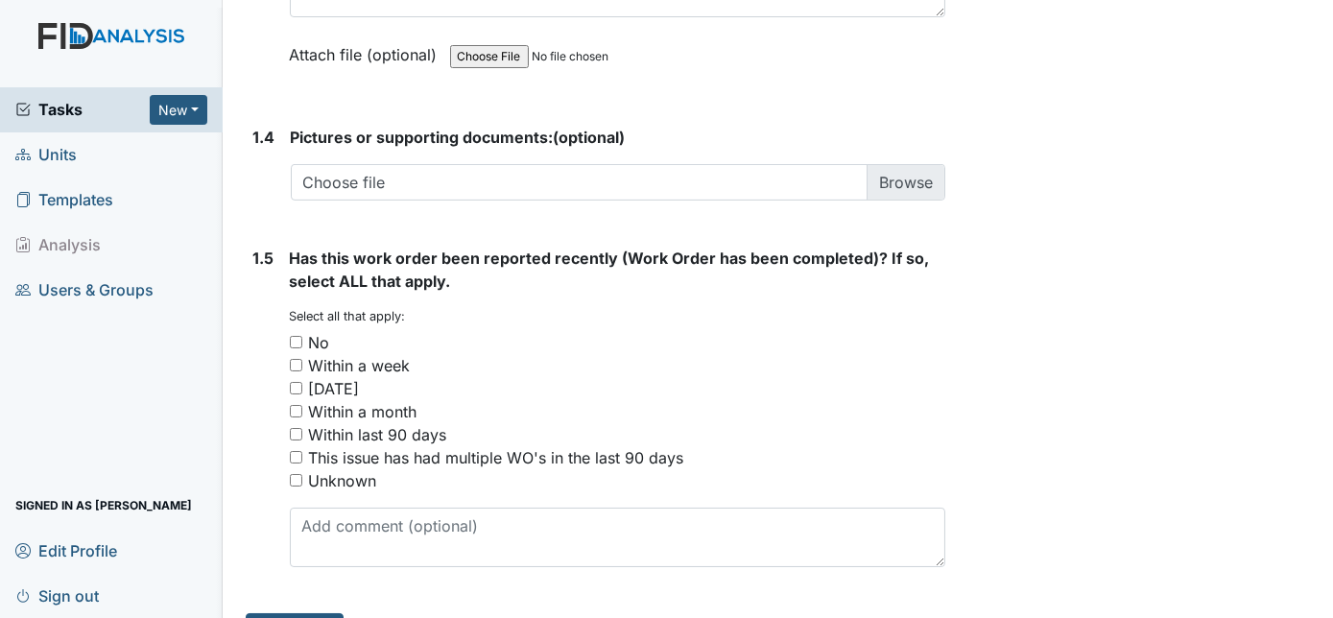
scroll to position [1482, 0]
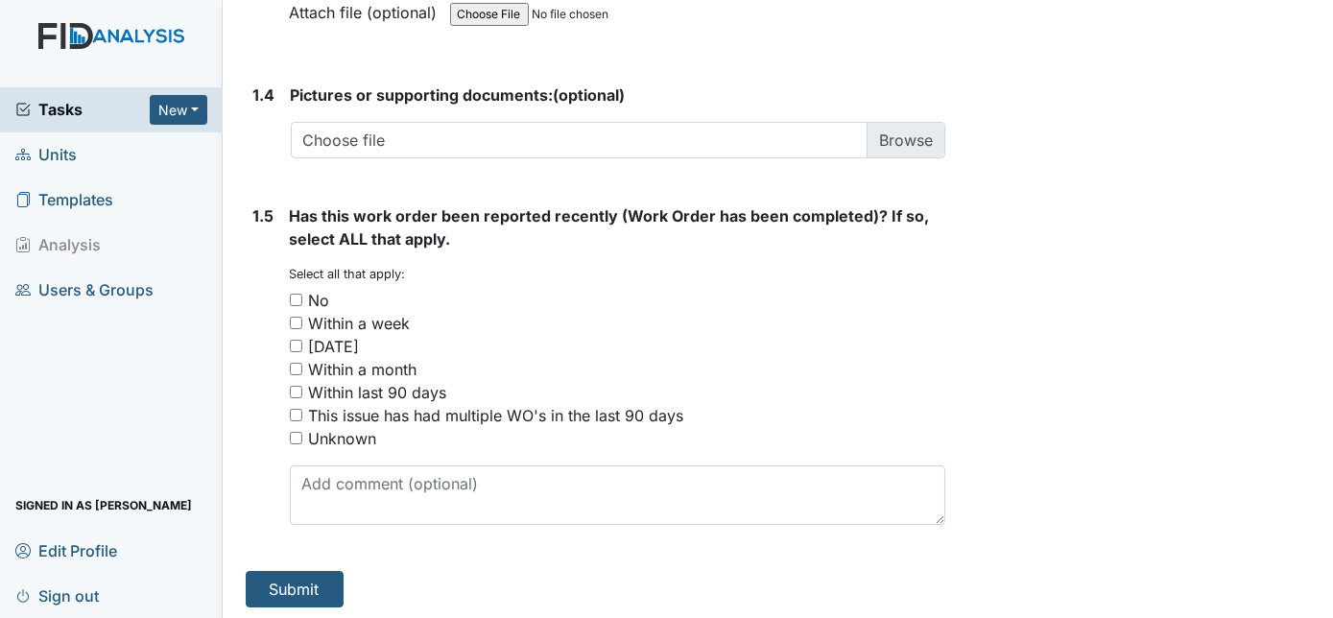
click at [297, 294] on input "No" at bounding box center [296, 300] width 12 height 12
checkbox input "true"
click at [264, 581] on button "Submit" at bounding box center [295, 589] width 98 height 36
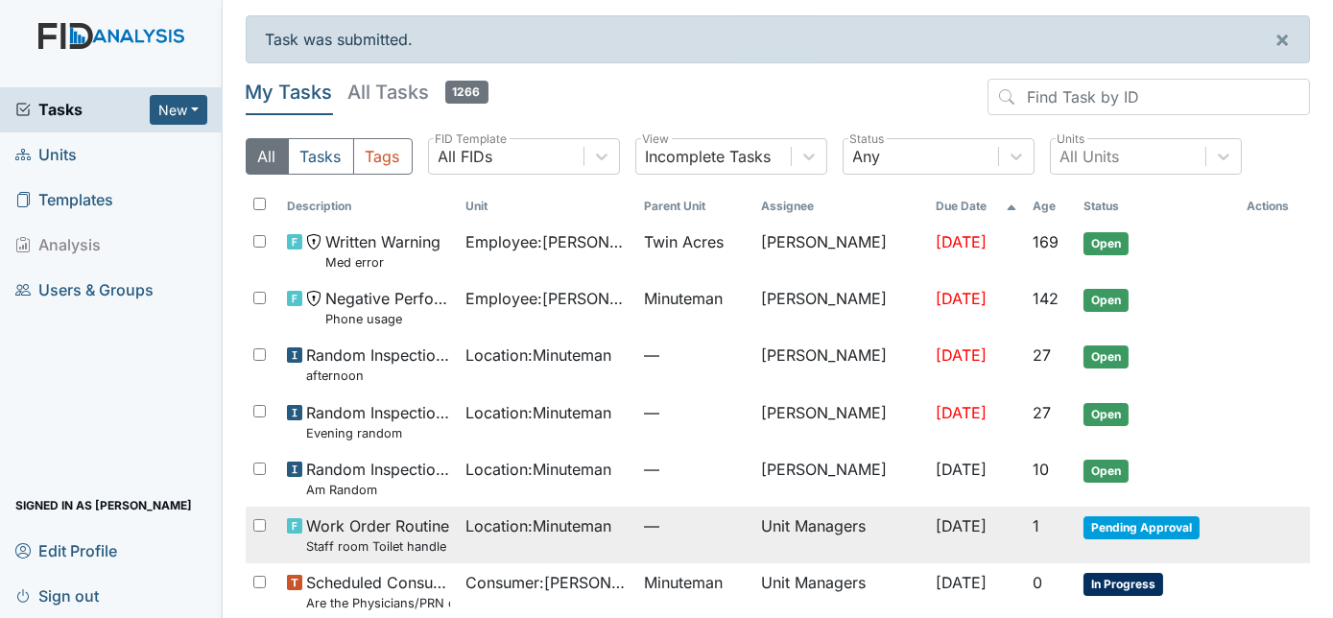
click at [392, 527] on span "Work Order Routine Staff room Toilet handle broke" at bounding box center [378, 534] width 144 height 41
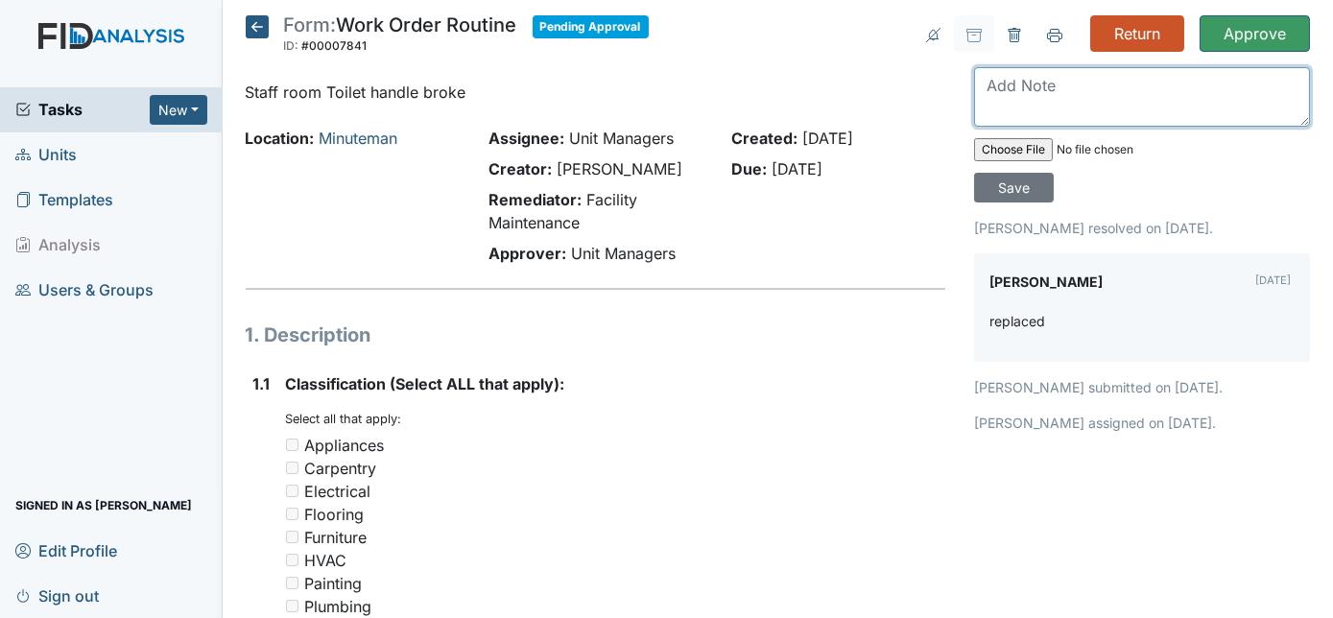
click at [1087, 115] on textarea at bounding box center [1142, 96] width 336 height 59
type textarea "Thank you works perfect"
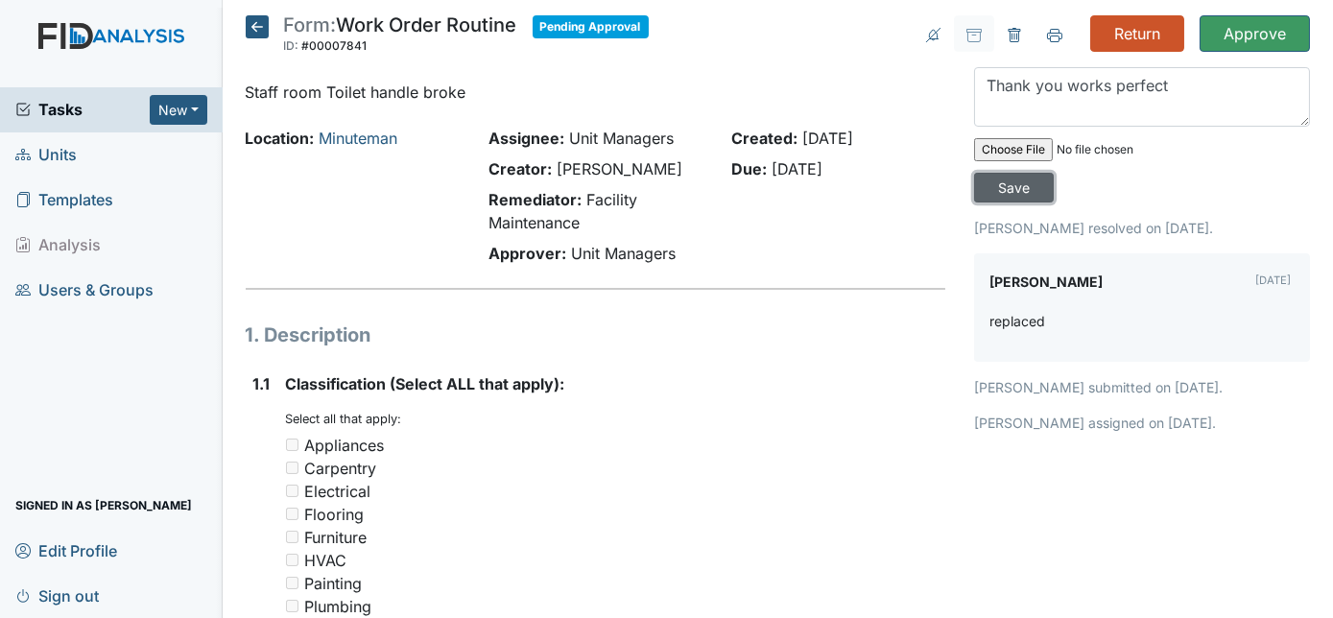
click at [1054, 173] on input "Save" at bounding box center [1014, 188] width 80 height 30
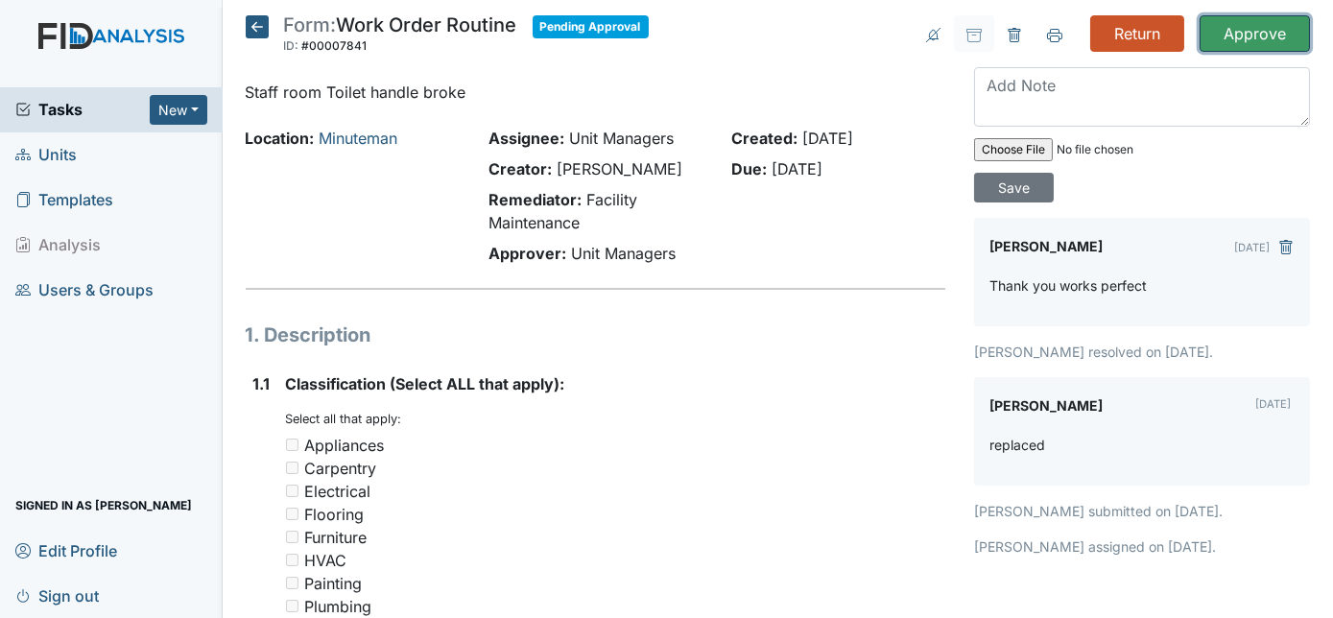
click at [1231, 25] on input "Approve" at bounding box center [1254, 33] width 110 height 36
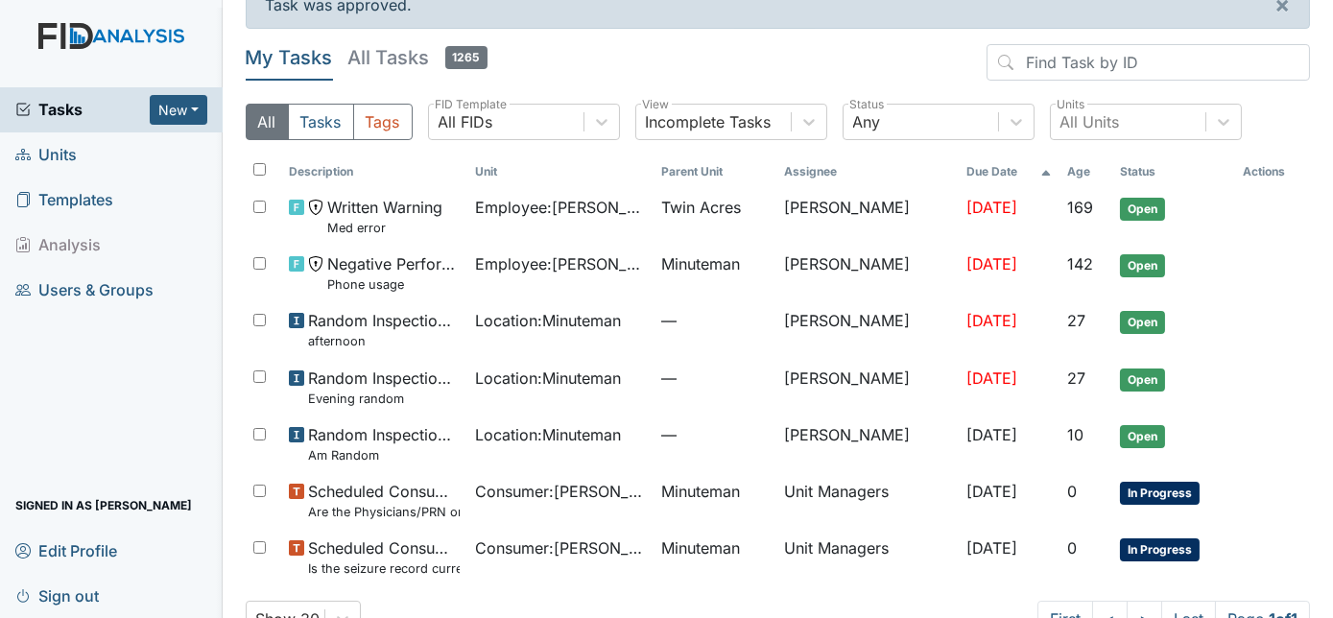
scroll to position [84, 0]
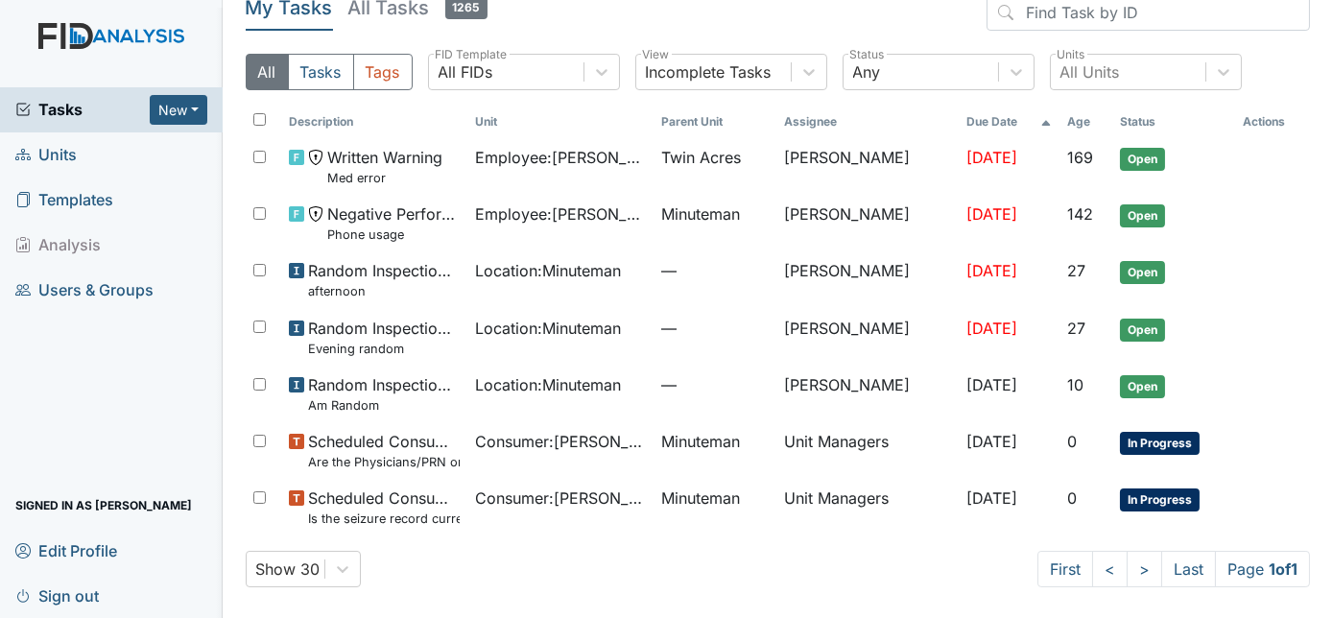
click at [52, 154] on span "Units" at bounding box center [45, 155] width 61 height 30
